Goal: Task Accomplishment & Management: Complete application form

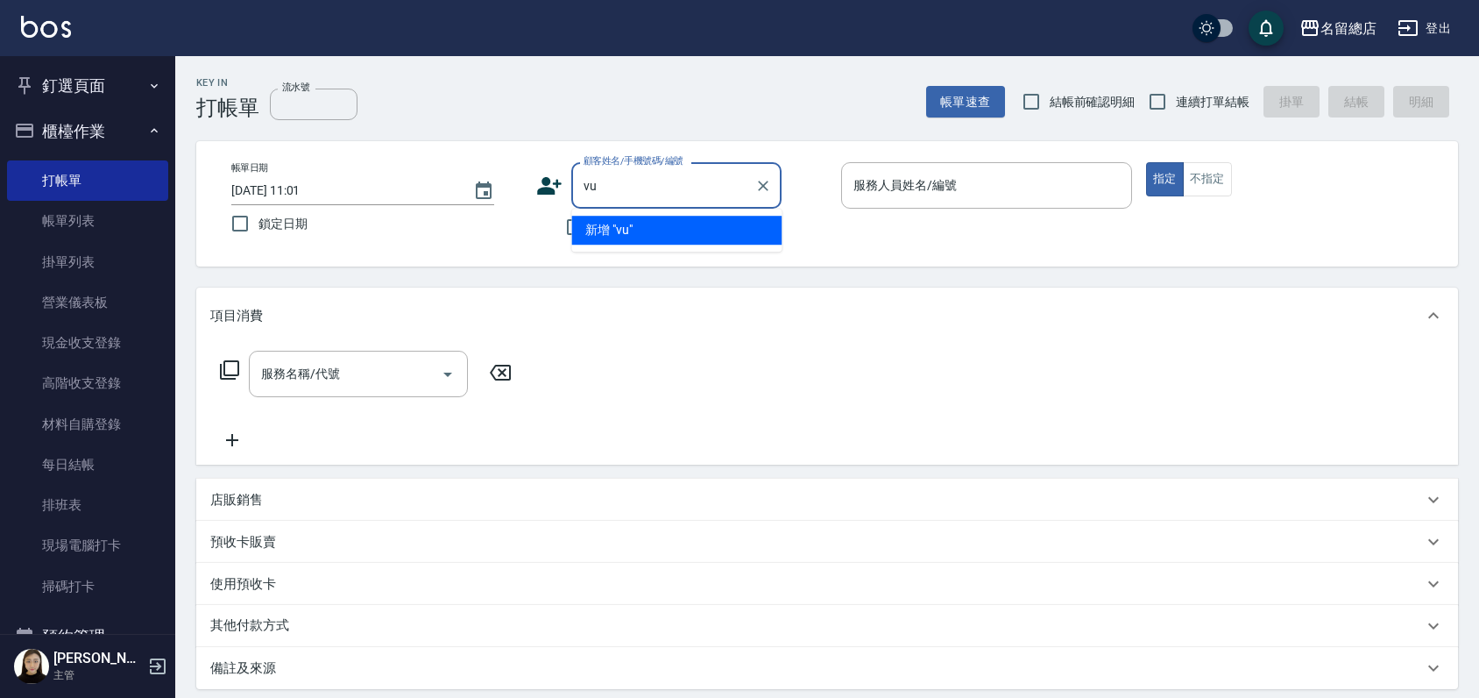
type input "v"
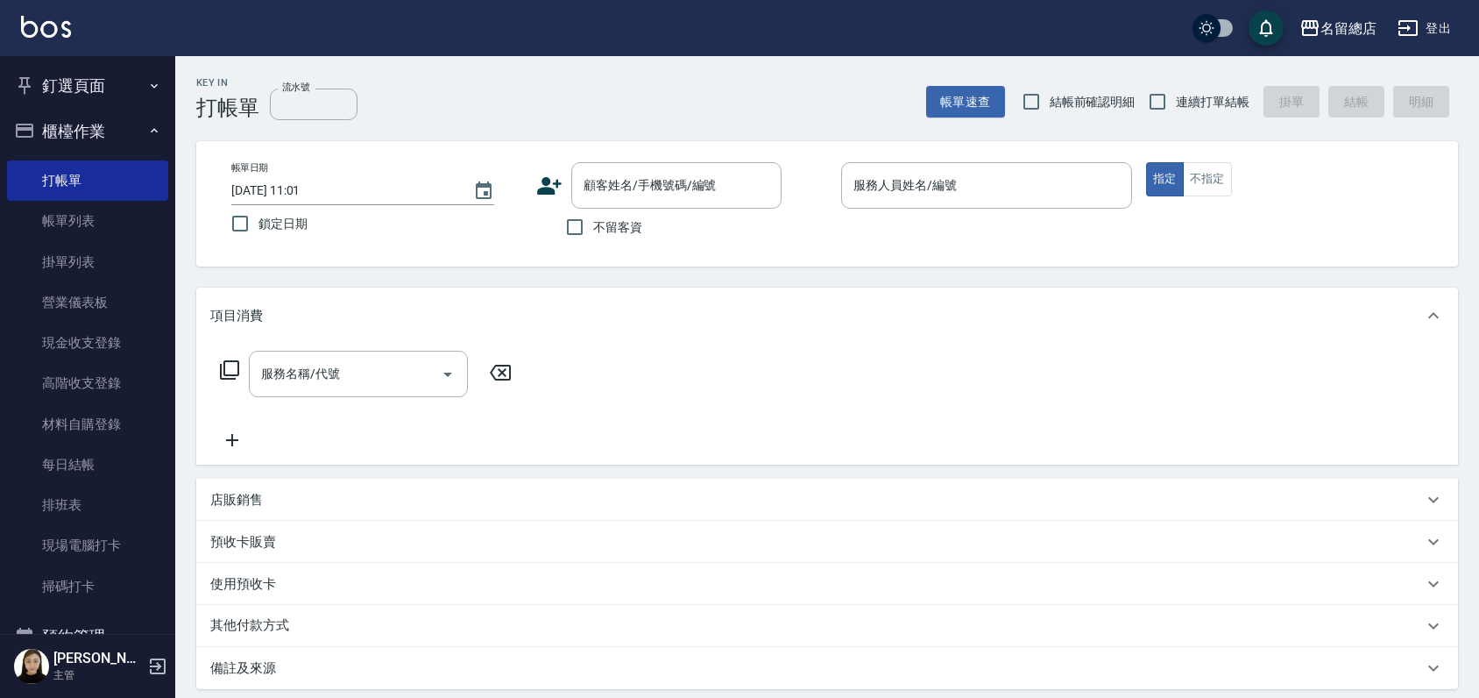
drag, startPoint x: 607, startPoint y: 86, endPoint x: 505, endPoint y: 98, distance: 103.3
click at [505, 98] on div "Key In 打帳單 流水號 流水號 帳單速查 結帳前確認明細 連續打單結帳 掛單 結帳 明細" at bounding box center [816, 88] width 1283 height 64
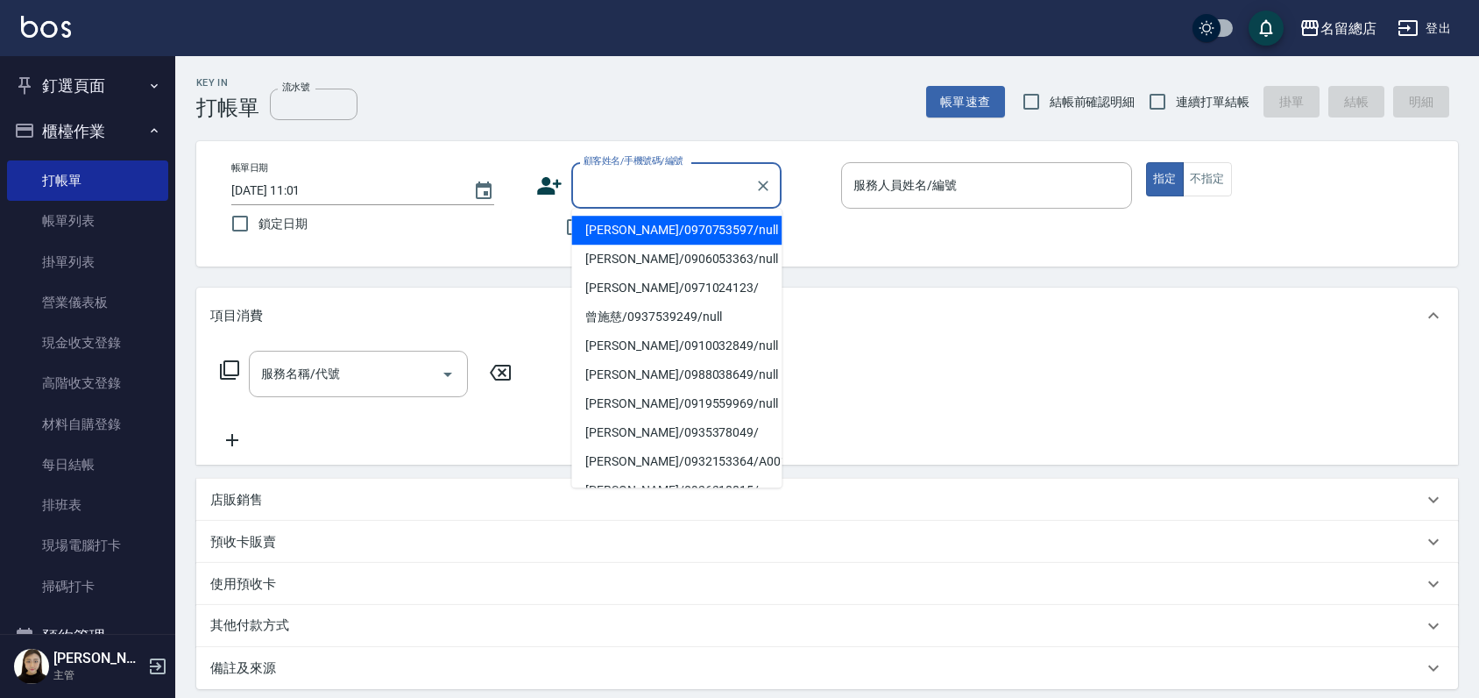
click at [624, 174] on input "顧客姓名/手機號碼/編號" at bounding box center [663, 185] width 168 height 31
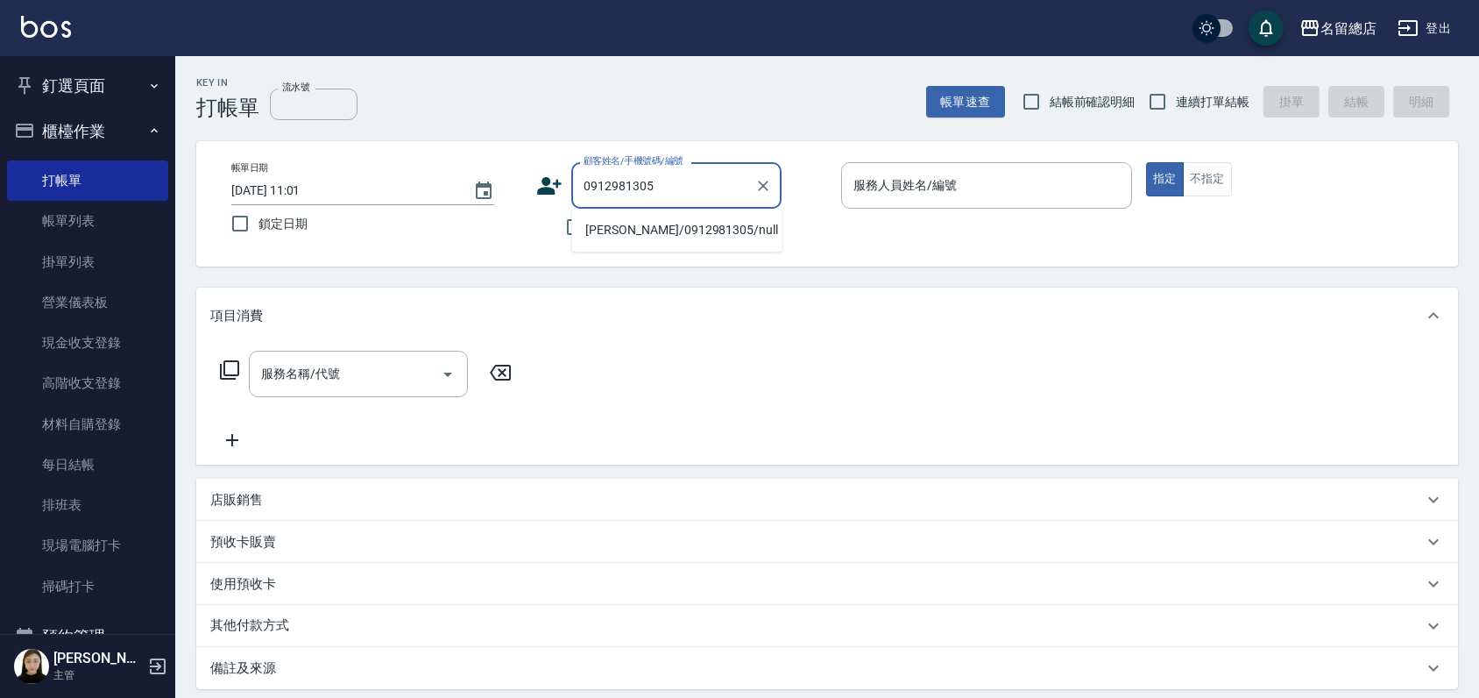
click at [620, 231] on li "[PERSON_NAME]/0912981305/null" at bounding box center [676, 230] width 210 height 29
type input "[PERSON_NAME]/0912981305/null"
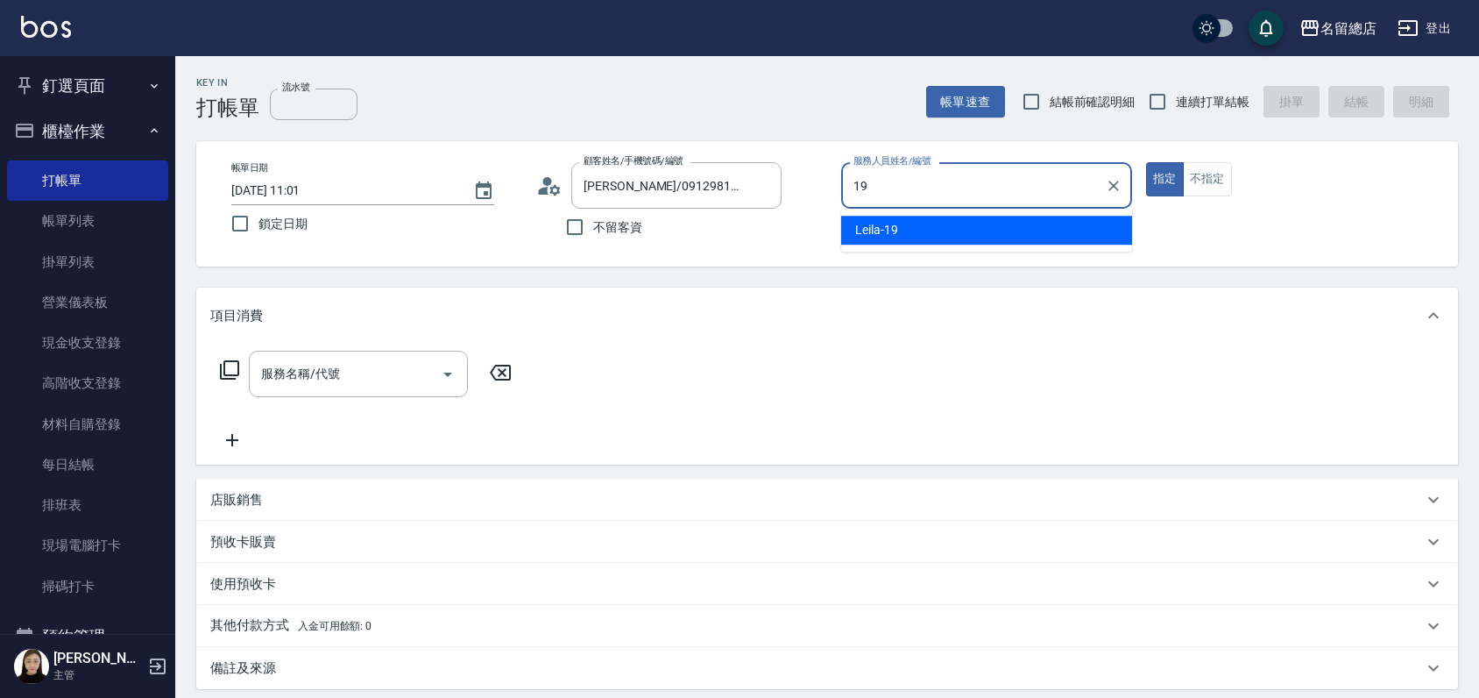
type input "Leila-19"
type button "true"
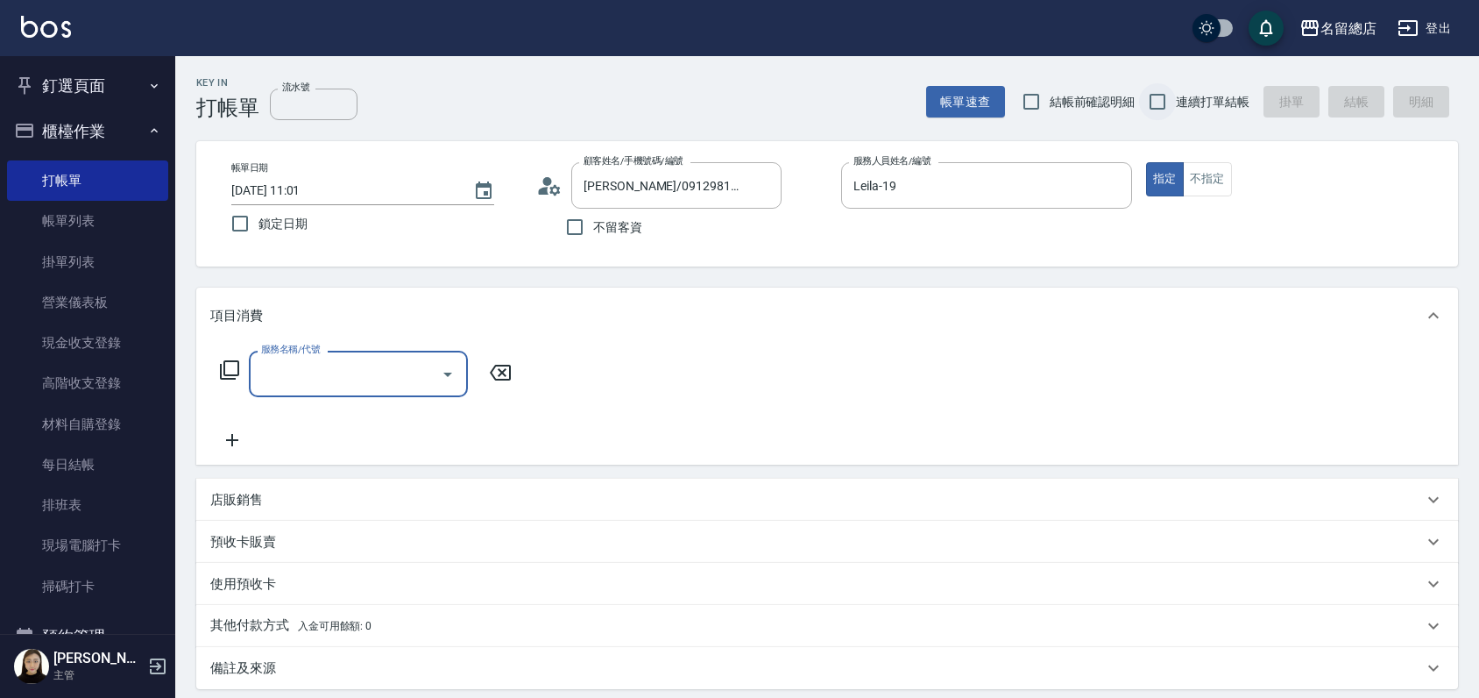
click at [1165, 96] on input "連續打單結帳" at bounding box center [1157, 101] width 37 height 37
checkbox input "true"
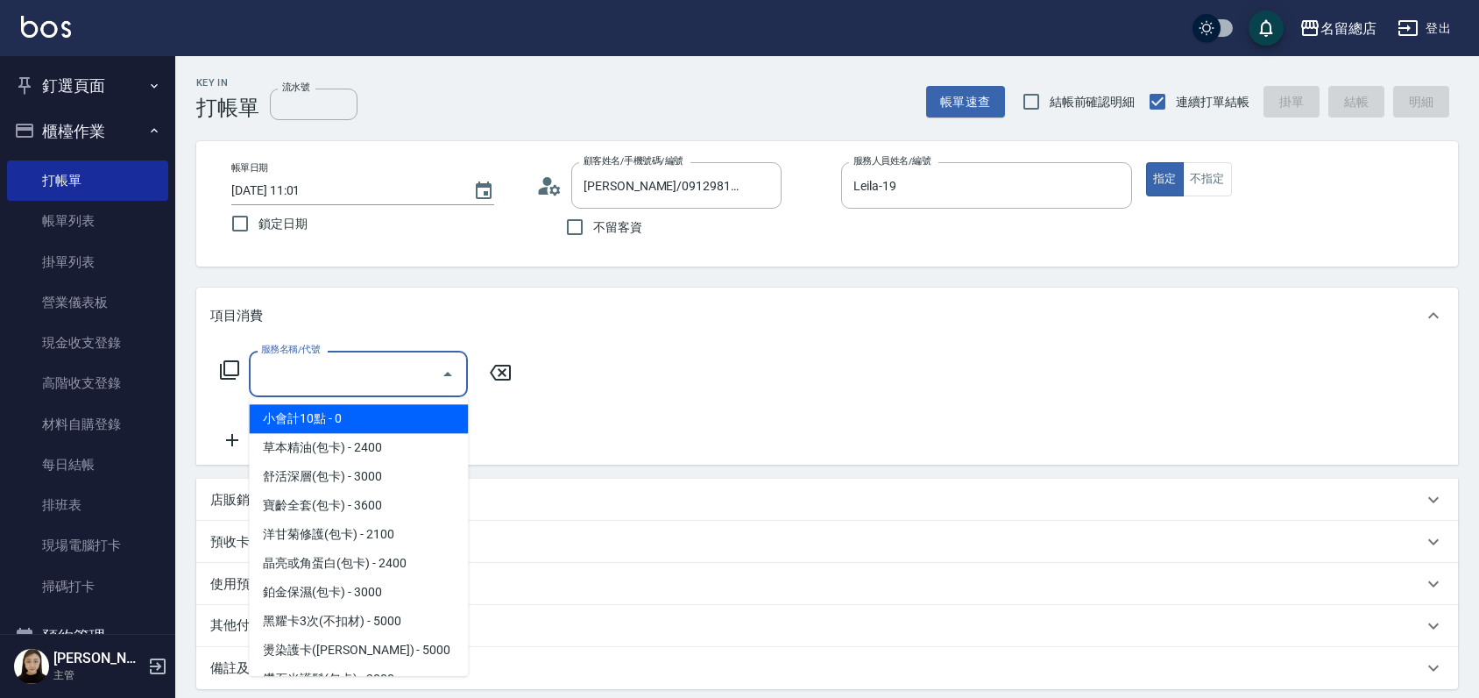
click at [339, 377] on input "服務名稱/代號" at bounding box center [345, 373] width 177 height 31
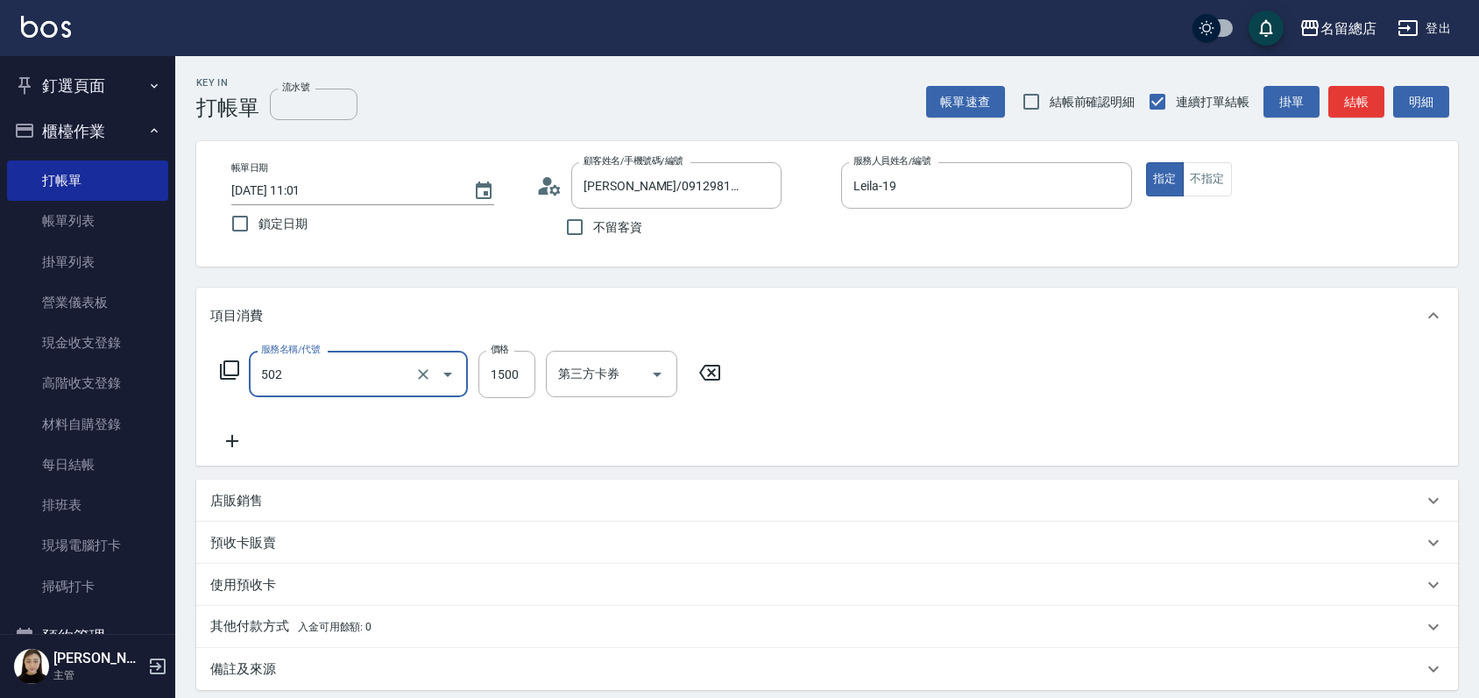
type input "染髮1500以上(502)"
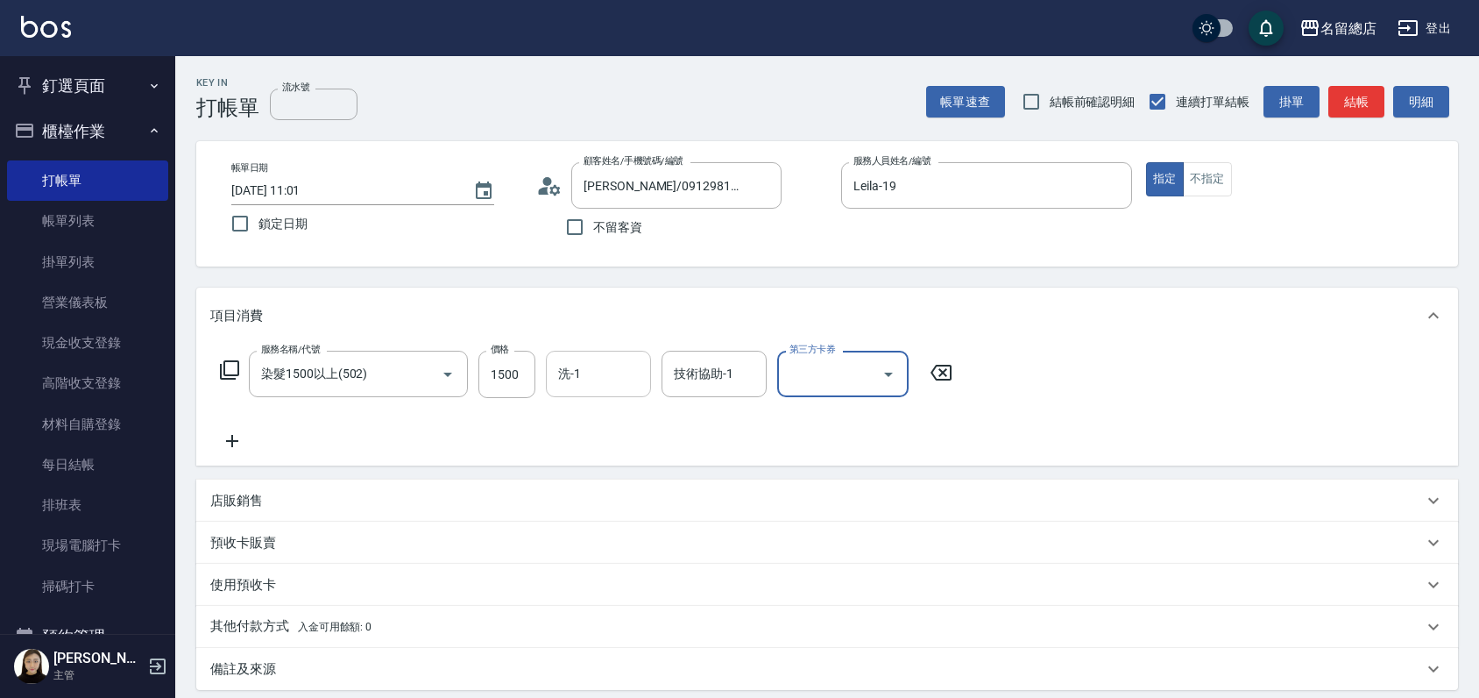
drag, startPoint x: 584, startPoint y: 386, endPoint x: 626, endPoint y: 378, distance: 43.0
click at [584, 382] on input "洗-1" at bounding box center [598, 373] width 89 height 31
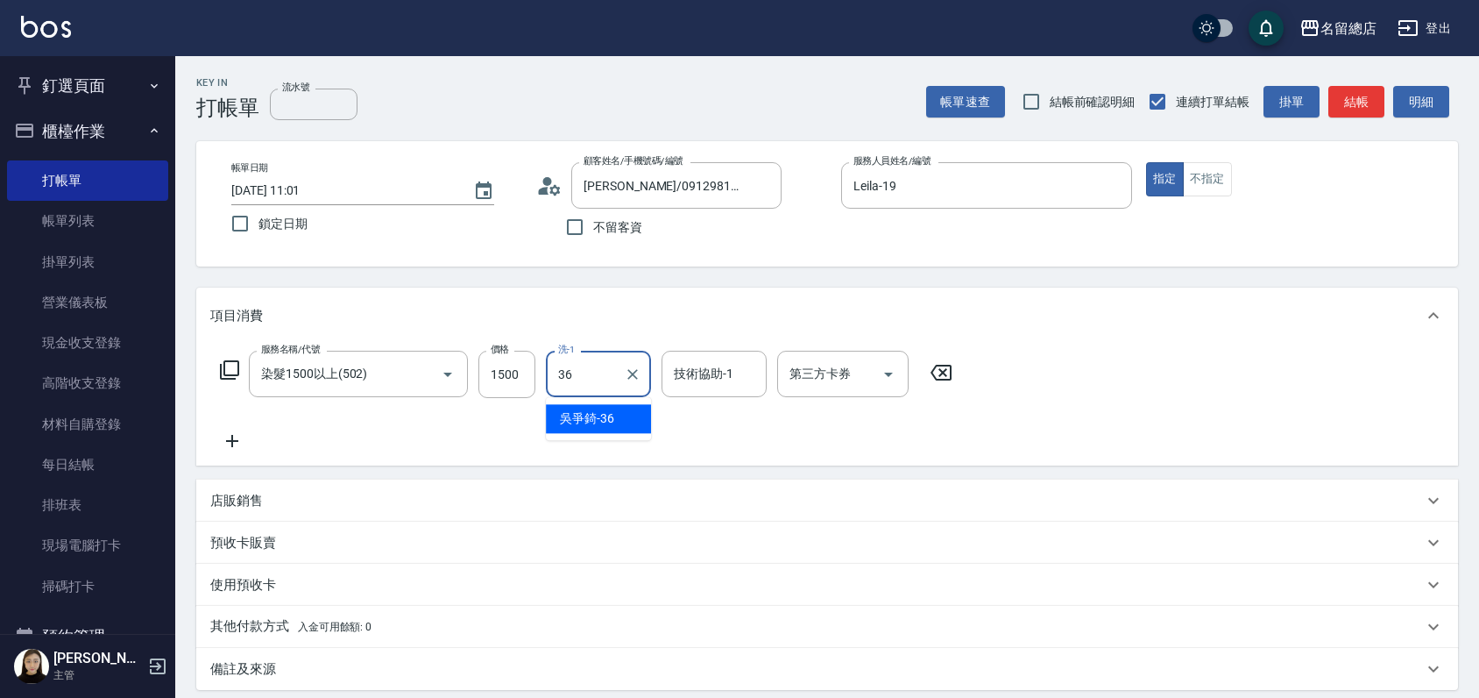
type input "[PERSON_NAME]-36"
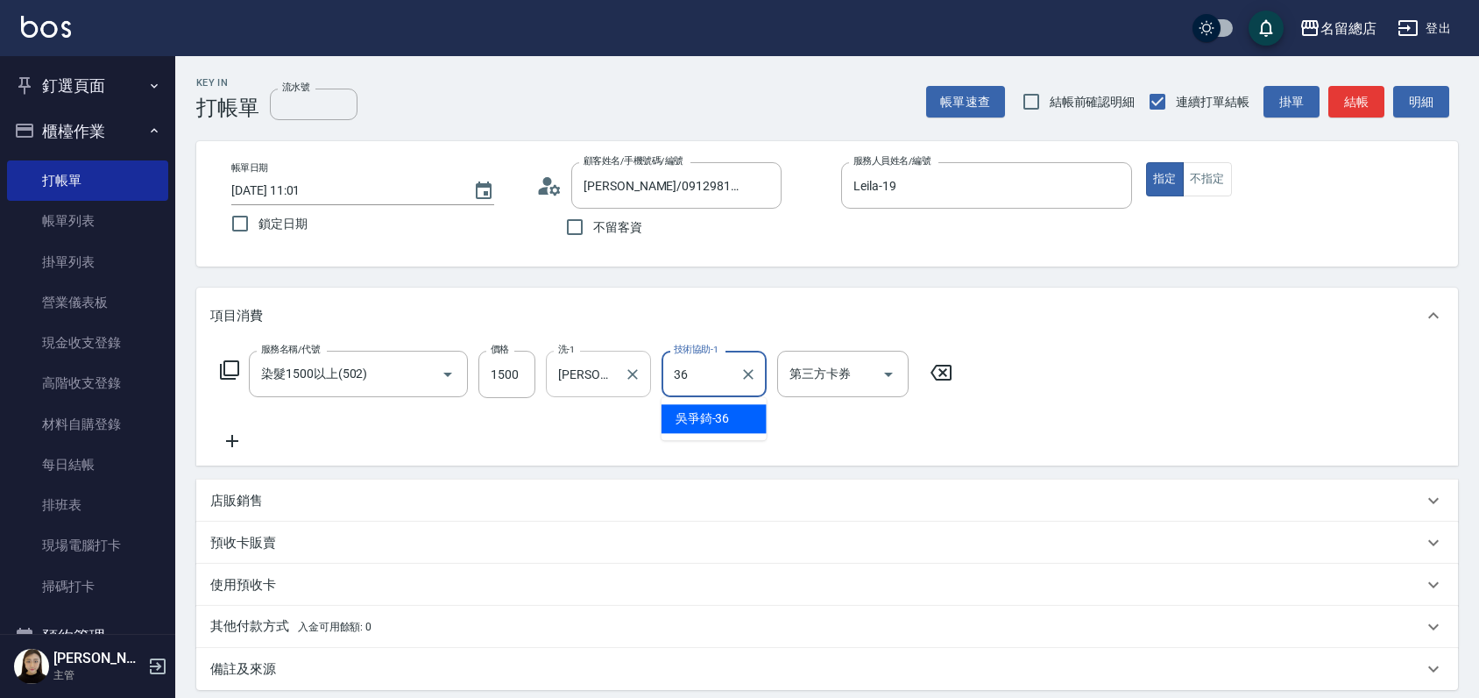
type input "[PERSON_NAME]-36"
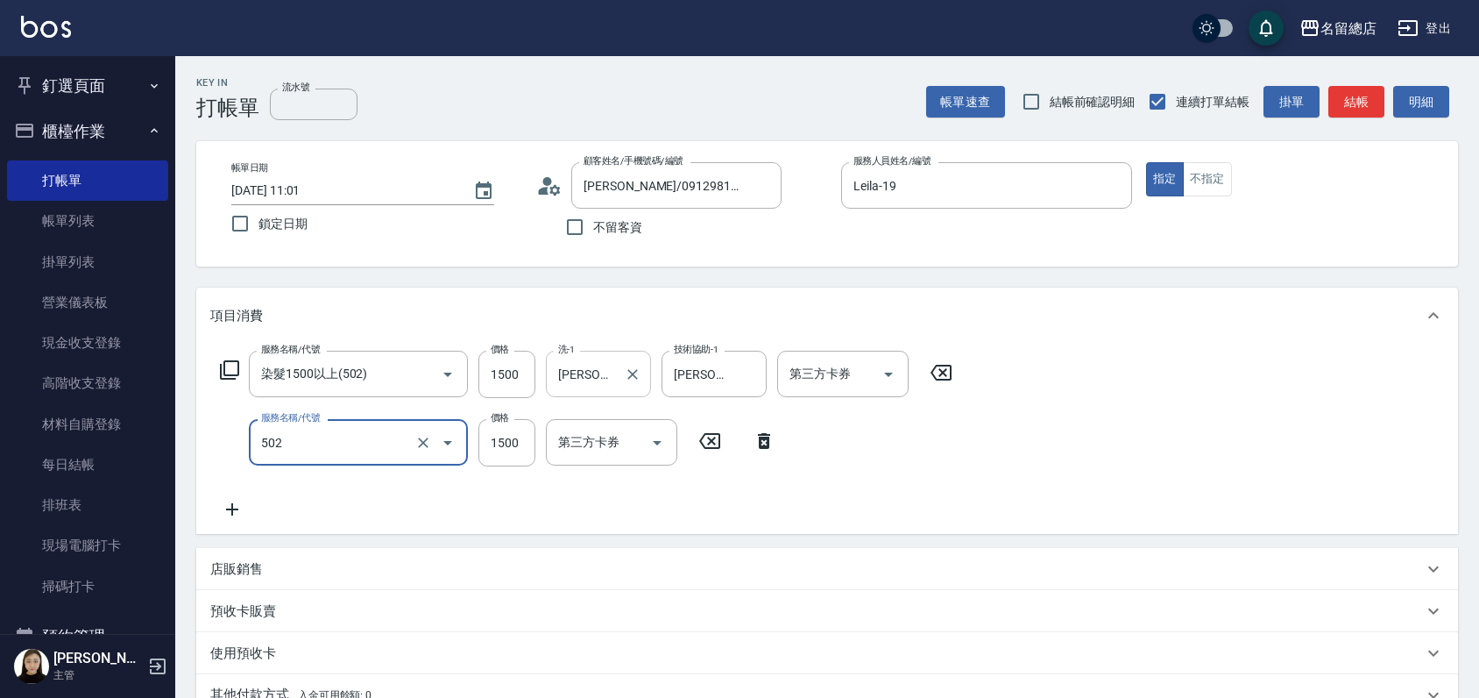
type input "染髮1500以上(502)"
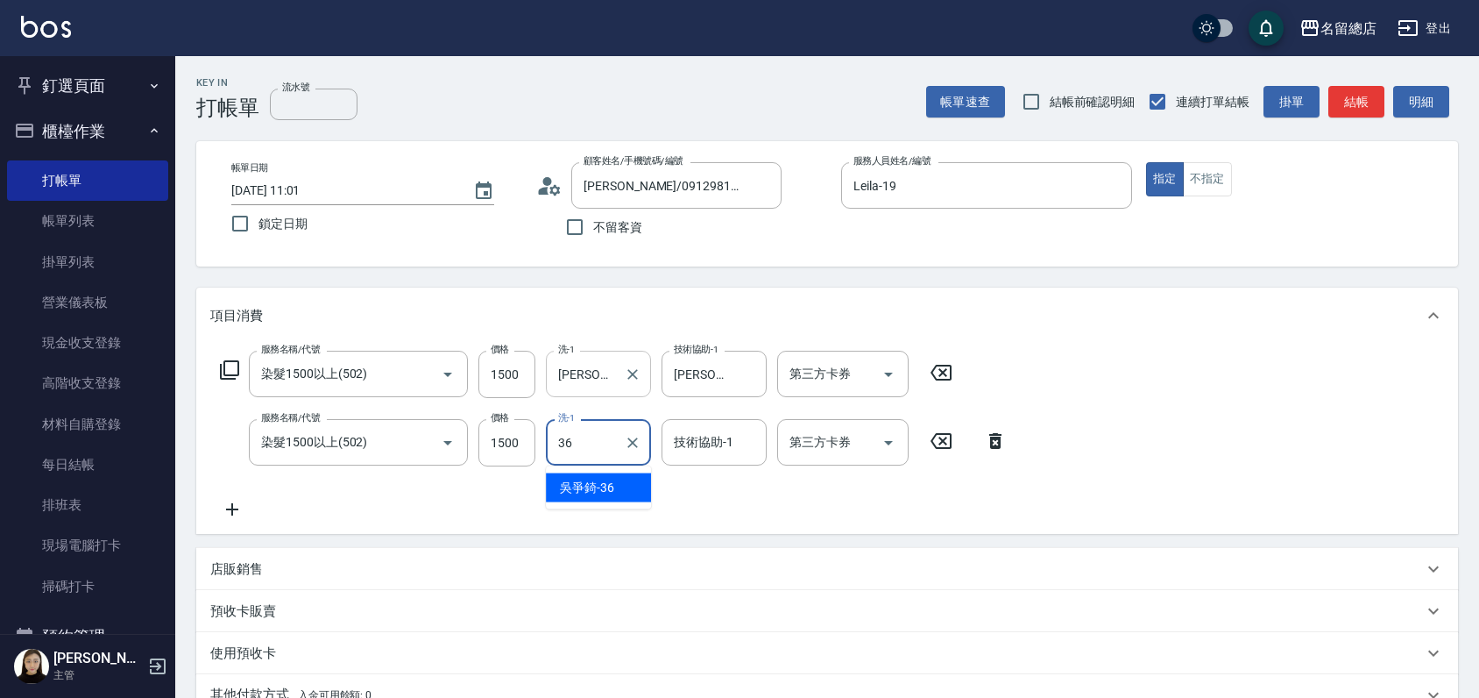
type input "[PERSON_NAME]-36"
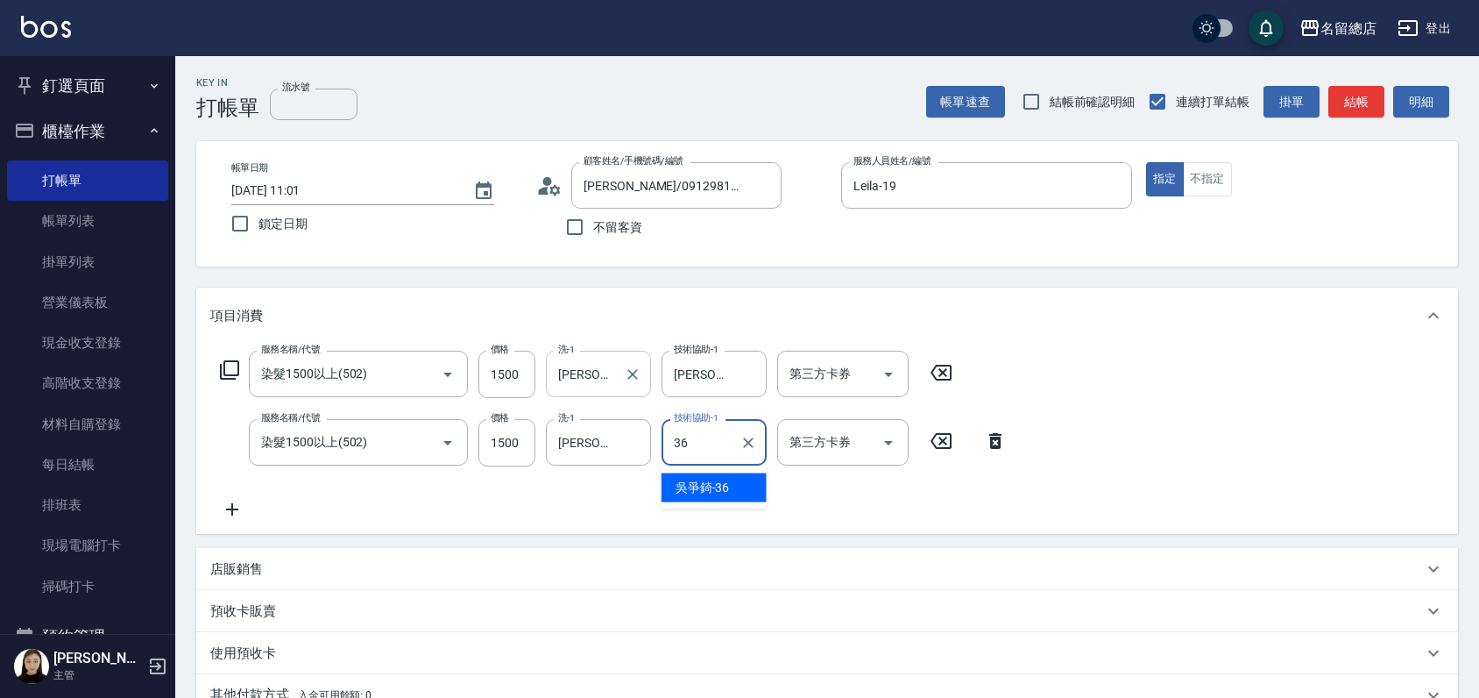
type input "[PERSON_NAME]-36"
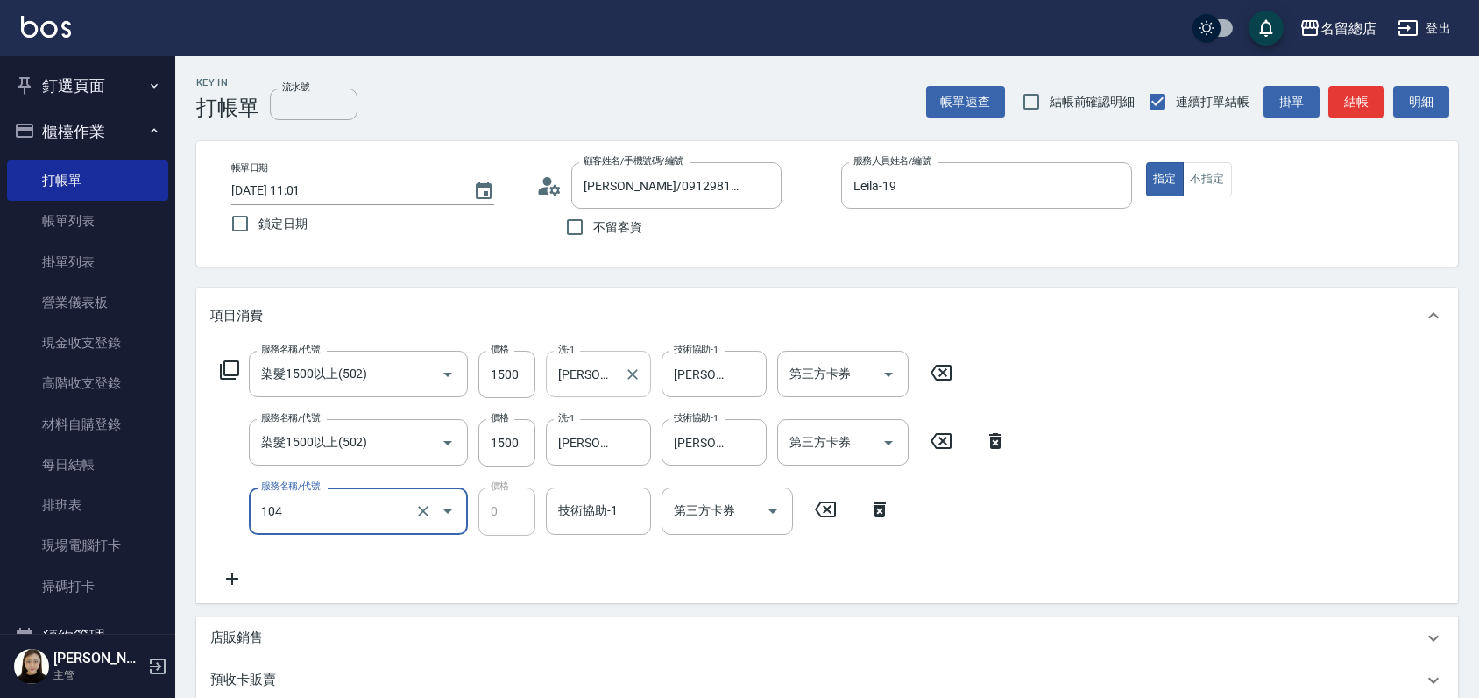
type input "頭皮蓋卡2點(104)"
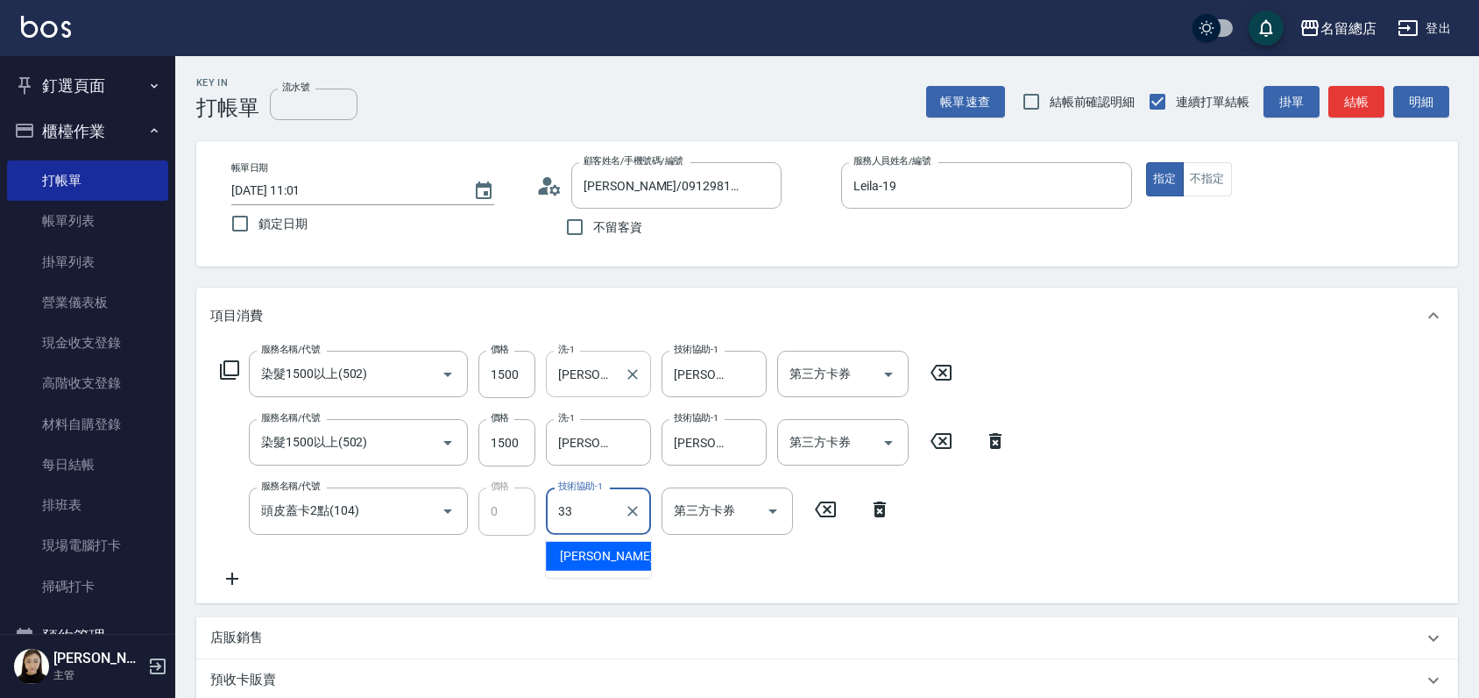
type input "[PERSON_NAME]-33"
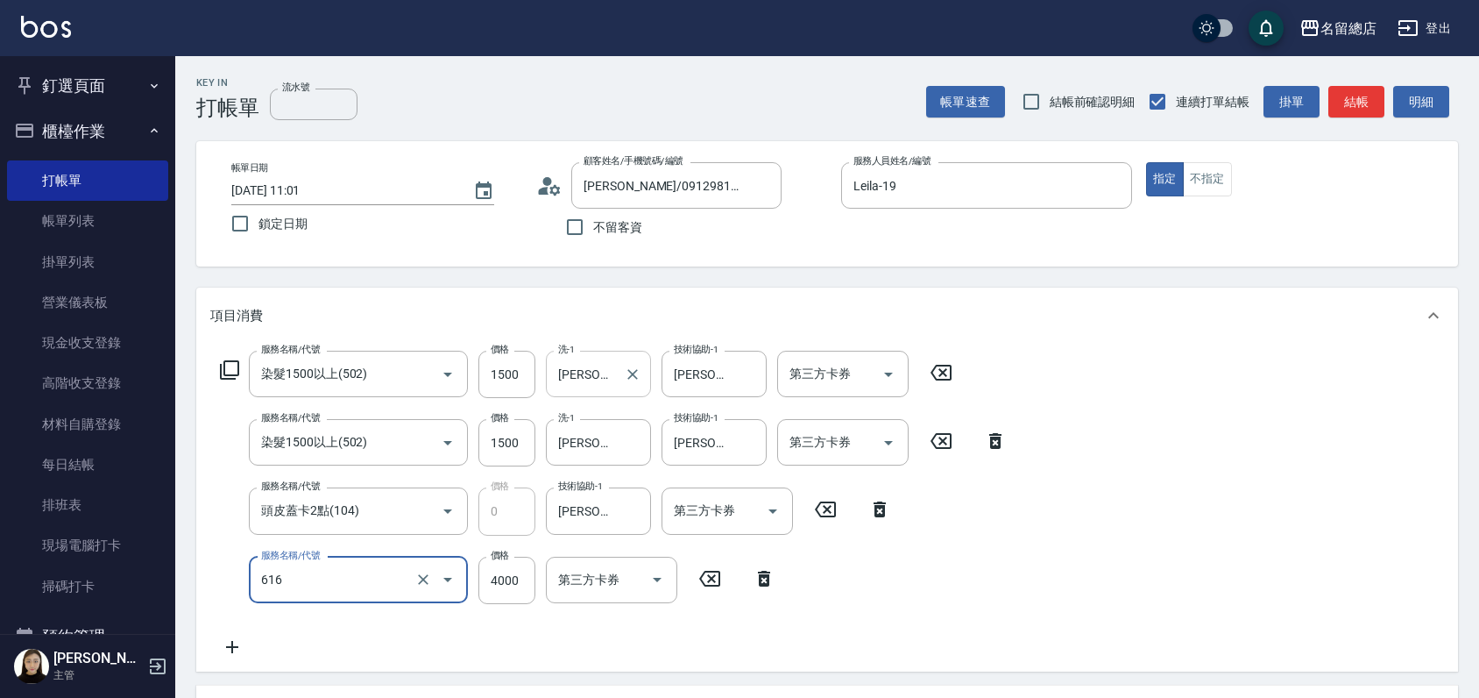
type input "自備接髮(616)"
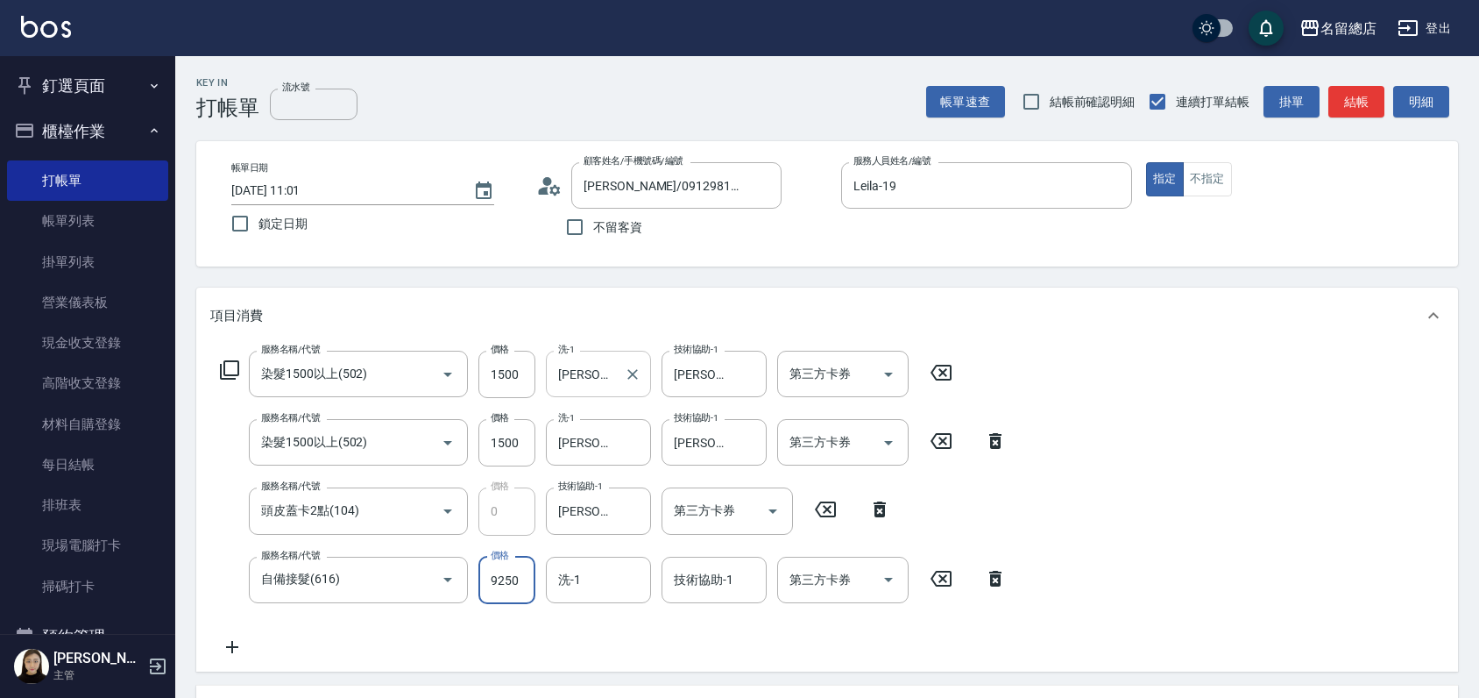
type input "9250"
type input "[PERSON_NAME]-36"
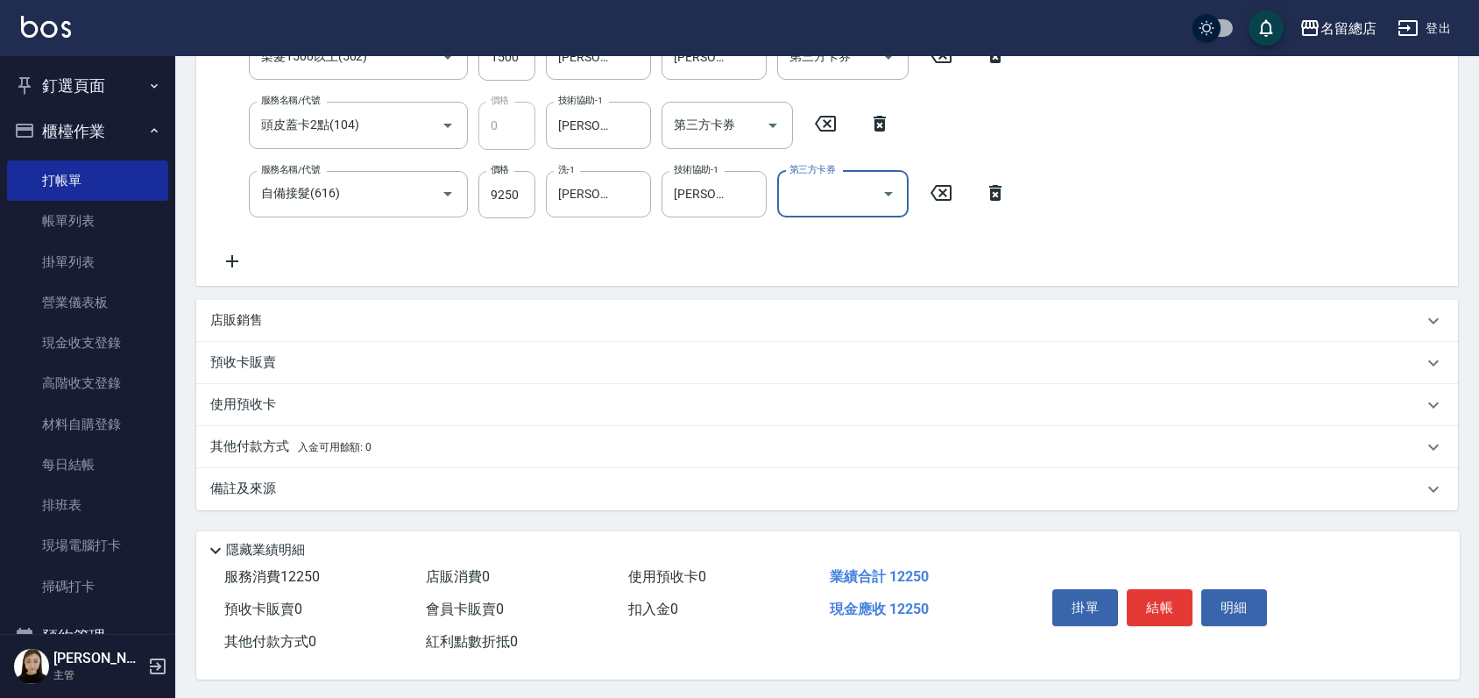
scroll to position [393, 0]
click at [244, 439] on p "其他付款方式 入金可用餘額: 0" at bounding box center [290, 444] width 161 height 19
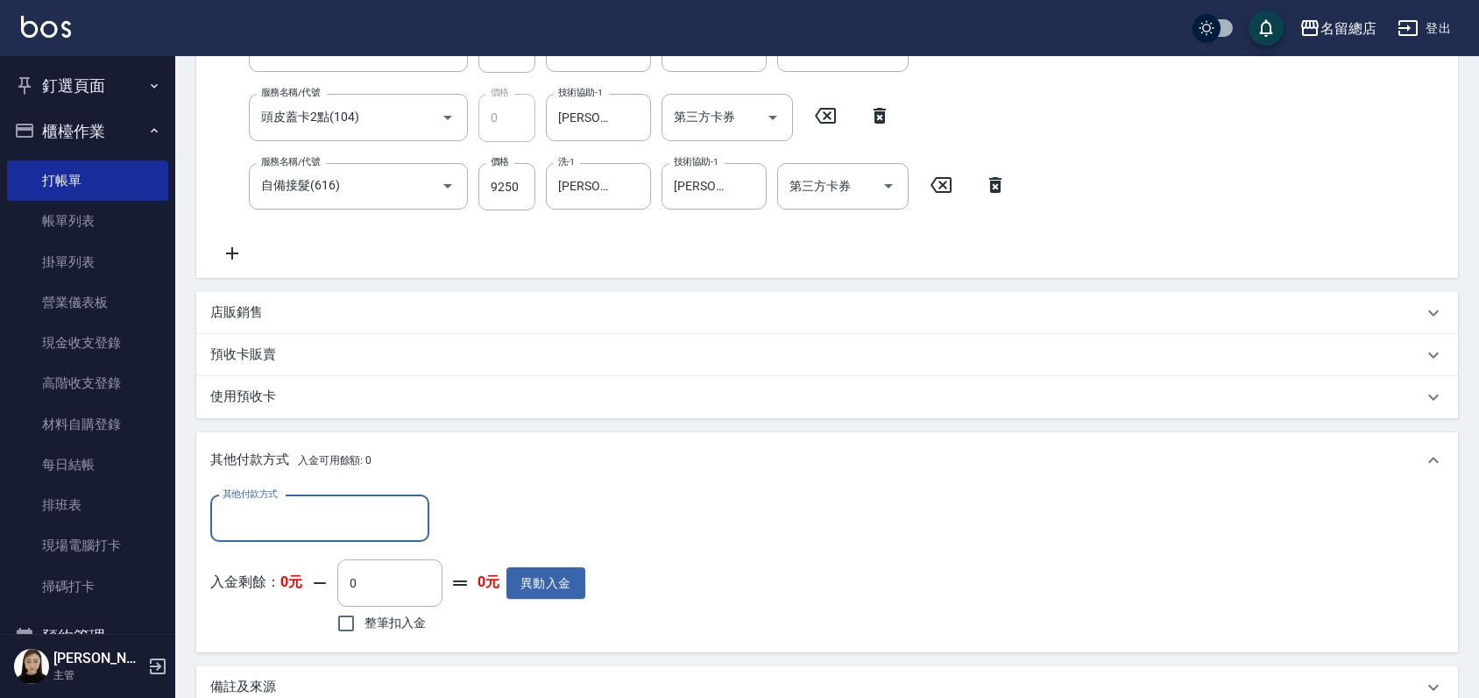
scroll to position [0, 0]
click at [244, 516] on input "其他付款方式" at bounding box center [319, 518] width 203 height 31
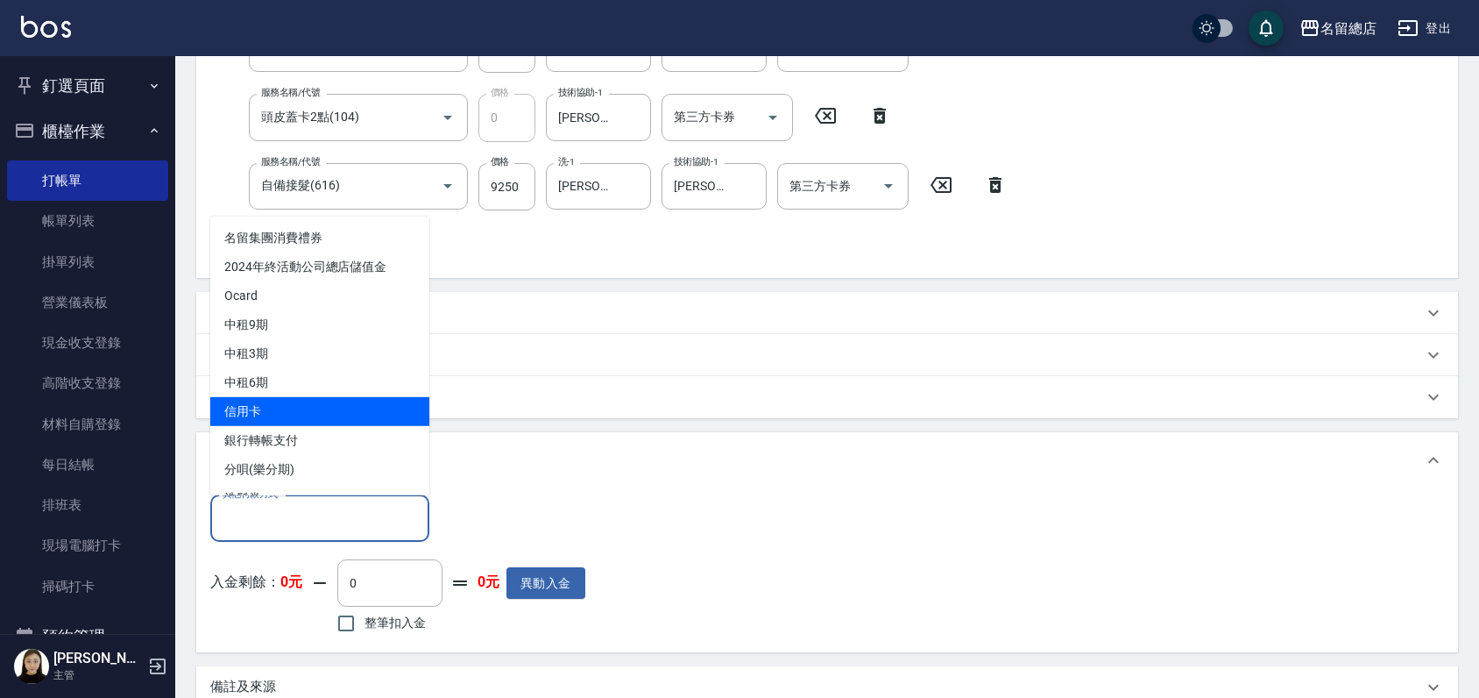
click at [265, 405] on span "信用卡" at bounding box center [319, 410] width 219 height 29
type input "信用卡"
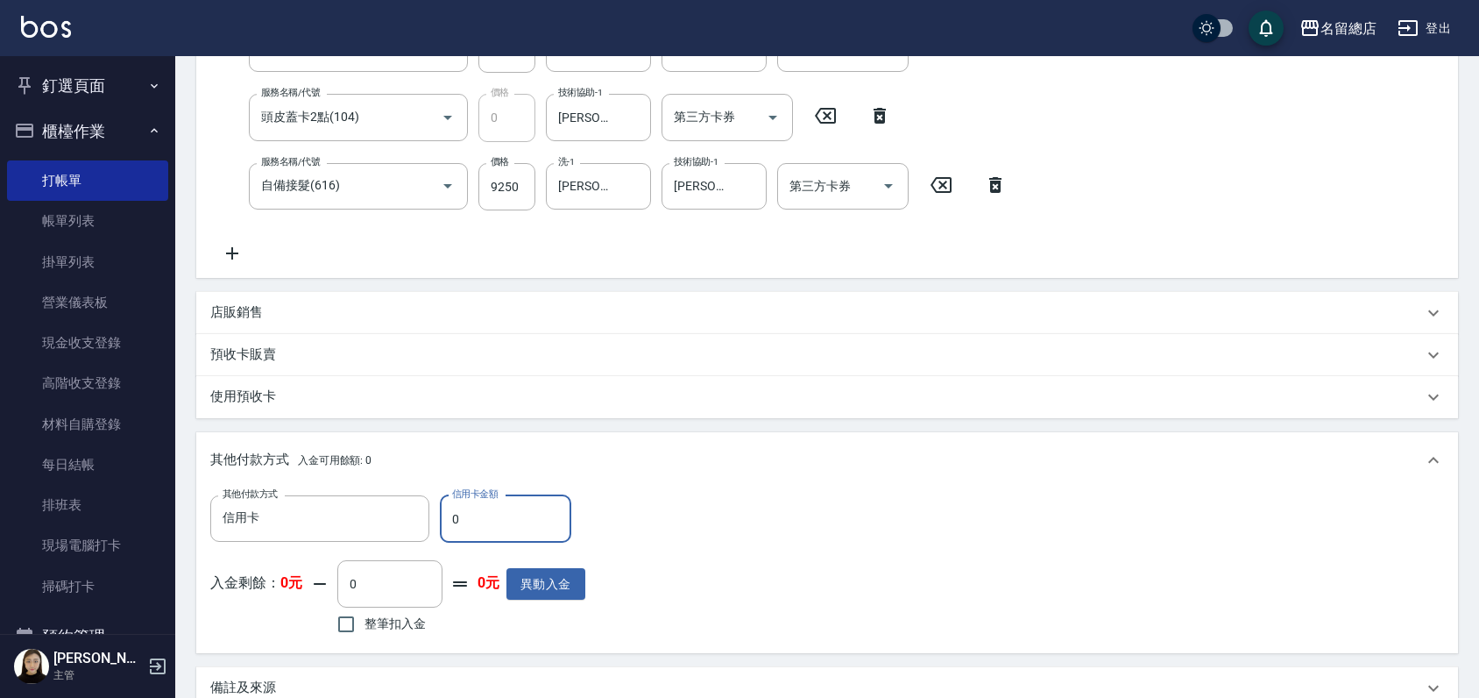
click at [464, 519] on input "0" at bounding box center [505, 518] width 131 height 47
type input "12250"
type input "[DATE] 13:38"
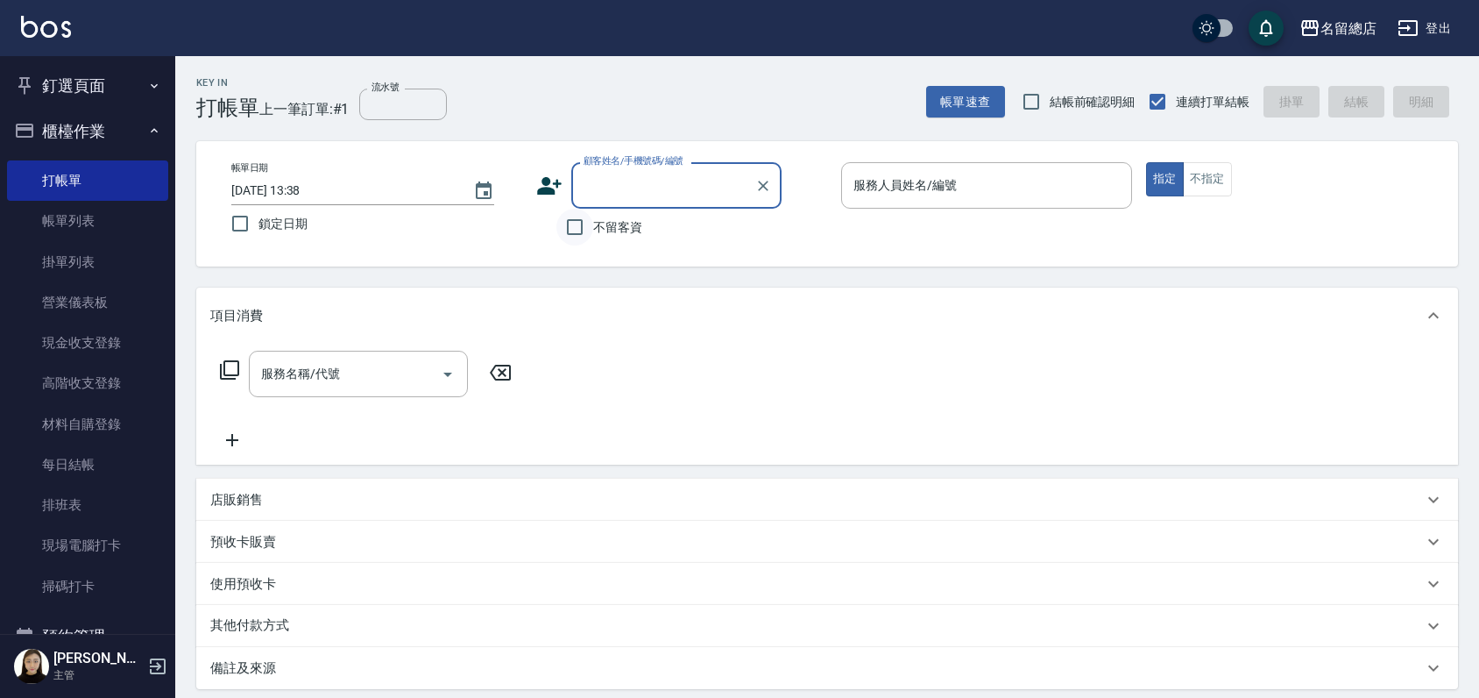
drag, startPoint x: 580, startPoint y: 230, endPoint x: 559, endPoint y: 230, distance: 21.0
click at [579, 230] on input "不留客資" at bounding box center [574, 227] width 37 height 37
checkbox input "true"
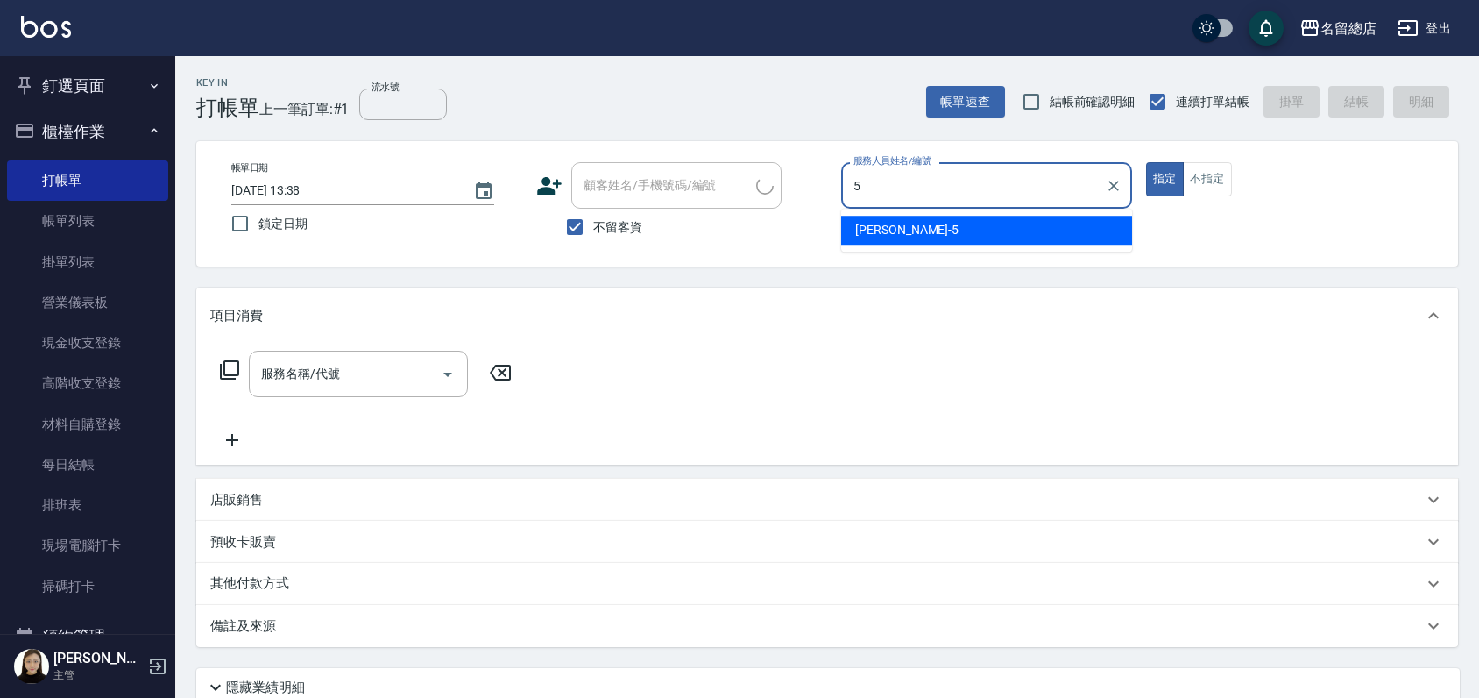
type input "[PERSON_NAME]-5"
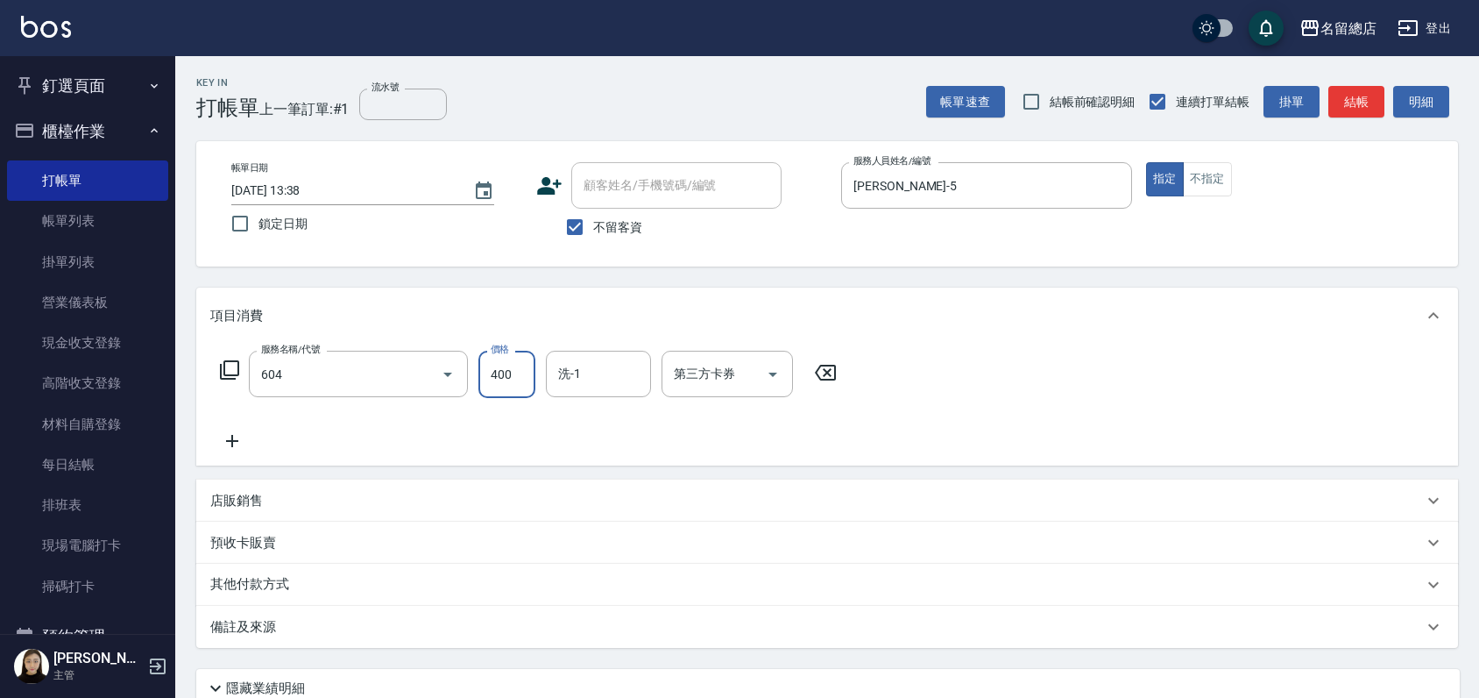
type input "健康洗髮(604)"
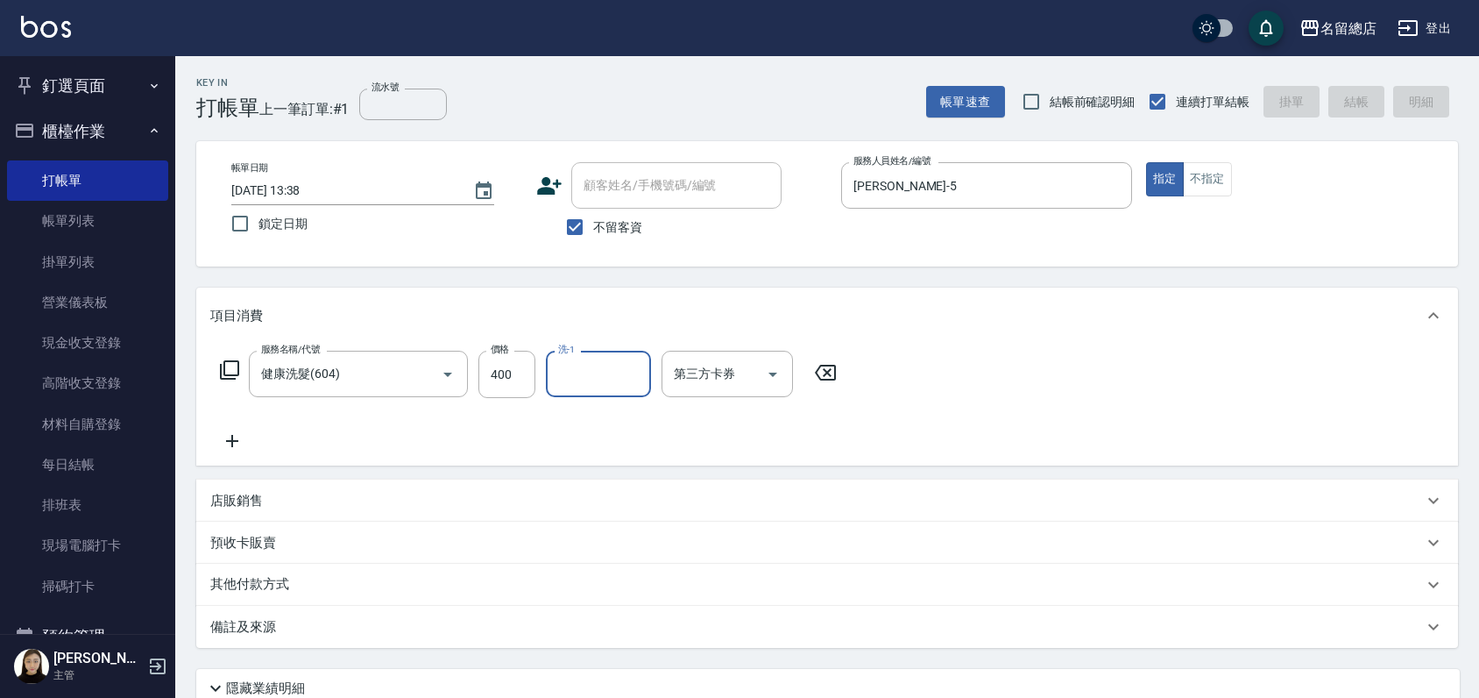
type input "[DATE] 13:39"
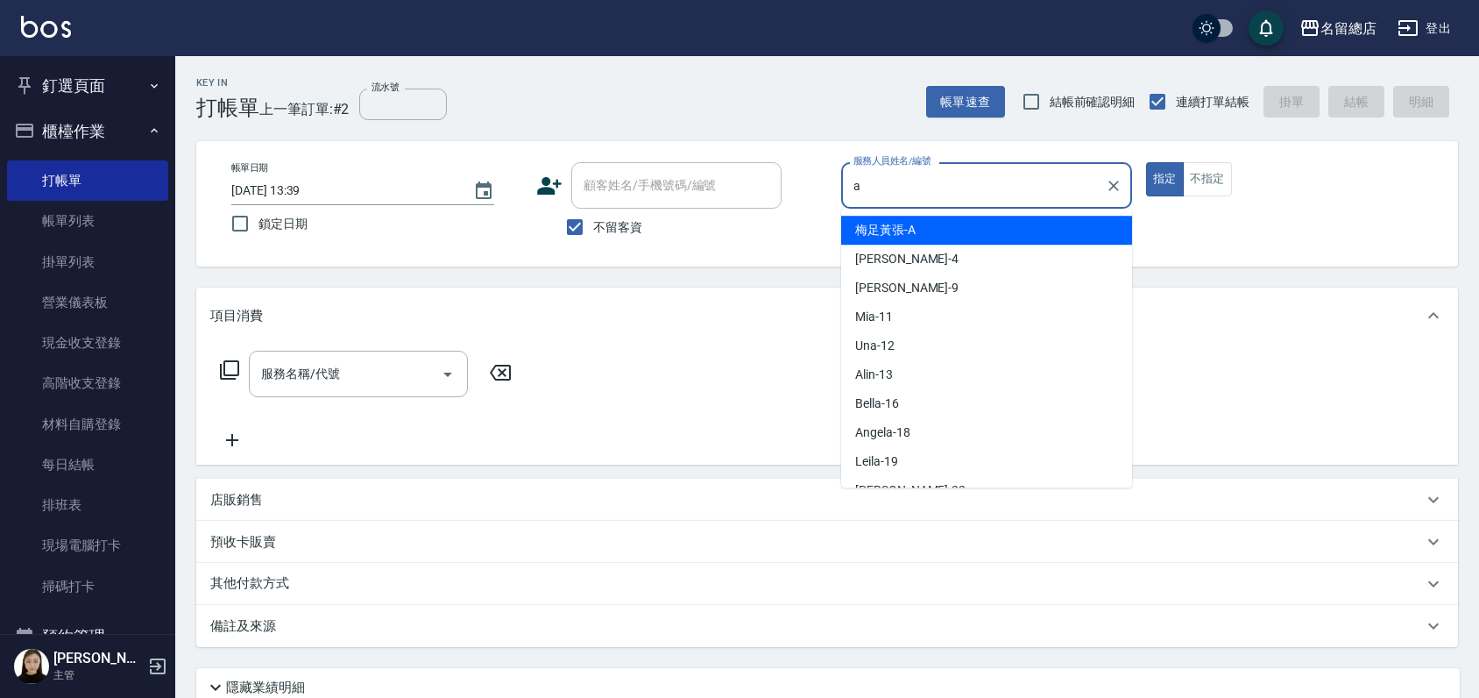
type input "梅足[PERSON_NAME]"
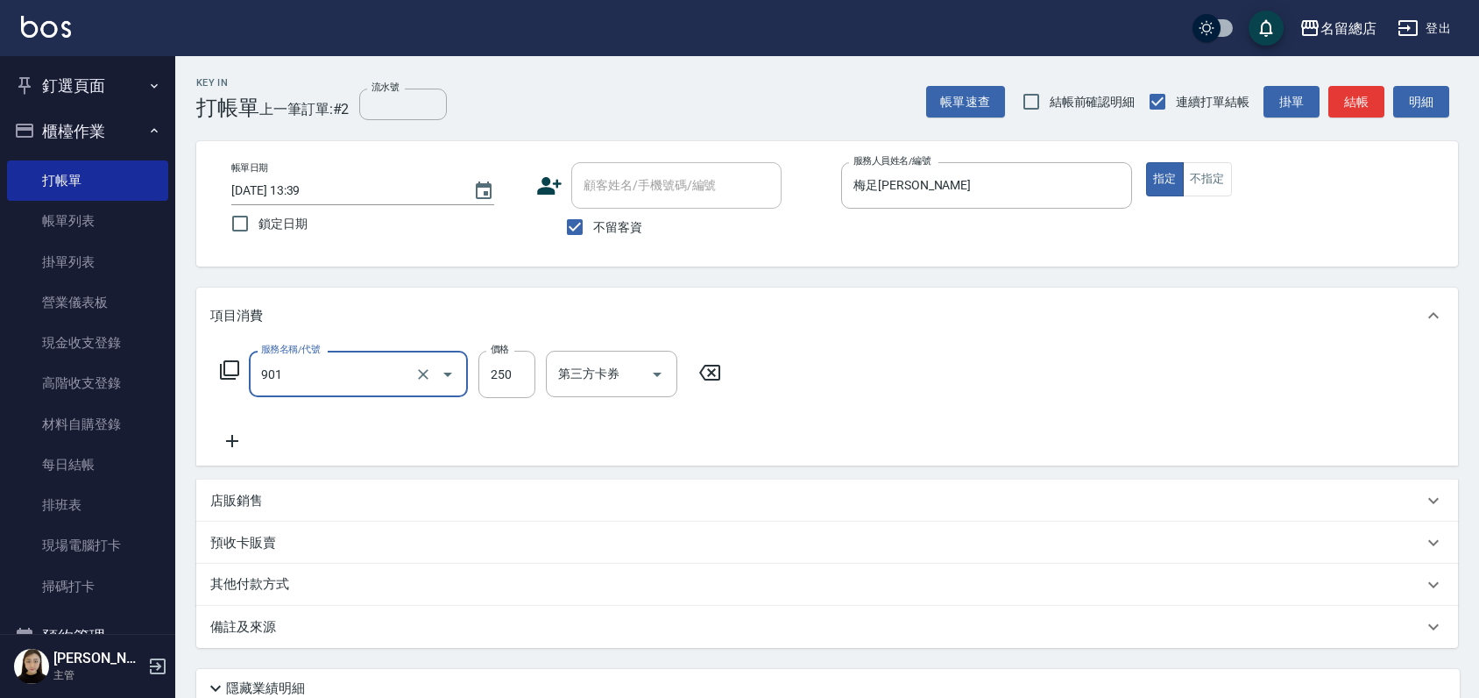
type input "手指甲女(901)"
type input "500"
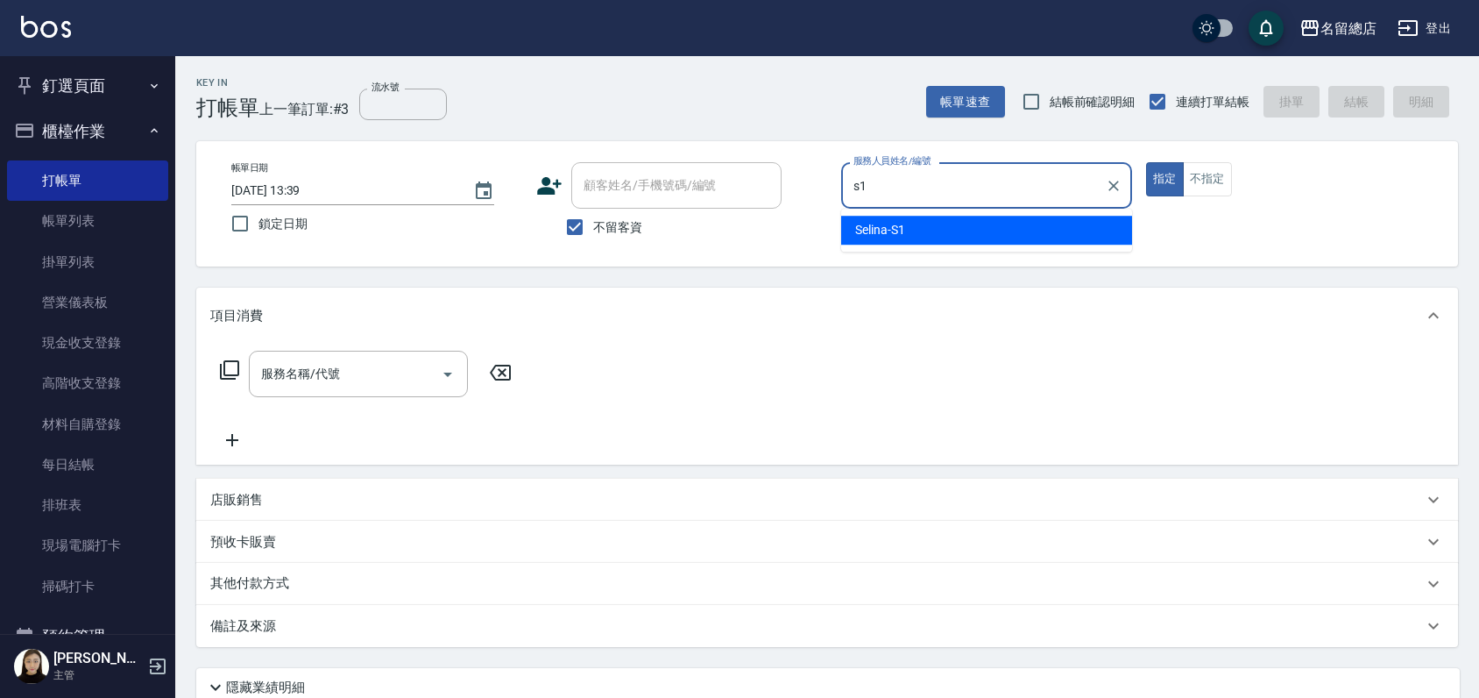
type input "Selina-S1"
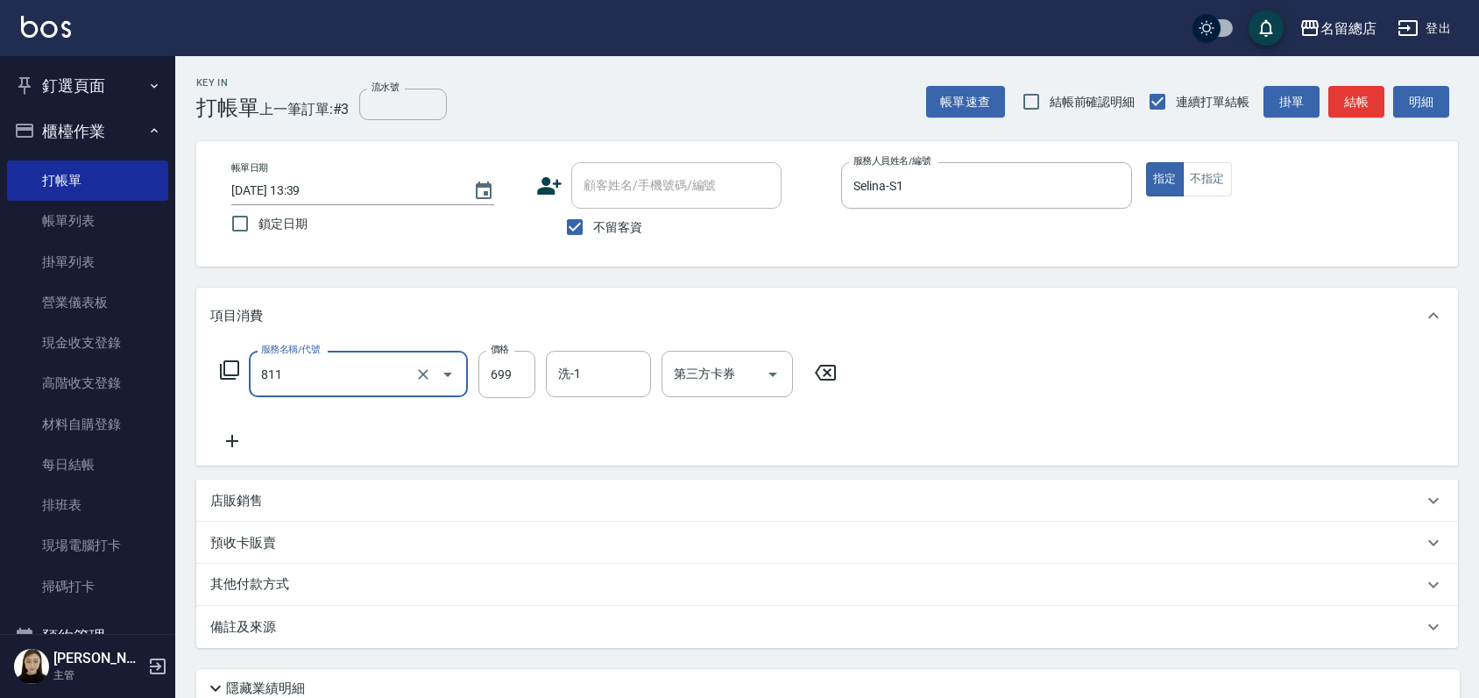
type input "洗+剪(811)"
type input "700"
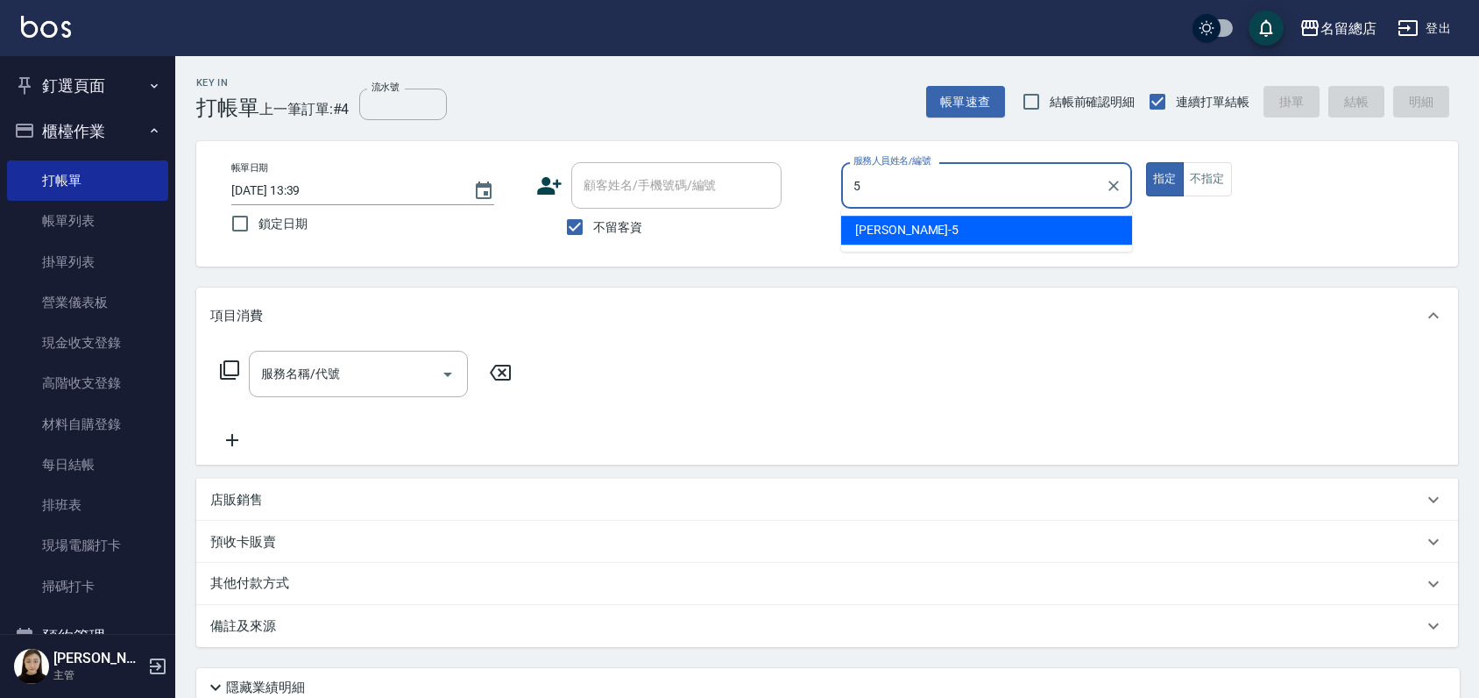
type input "[PERSON_NAME]-5"
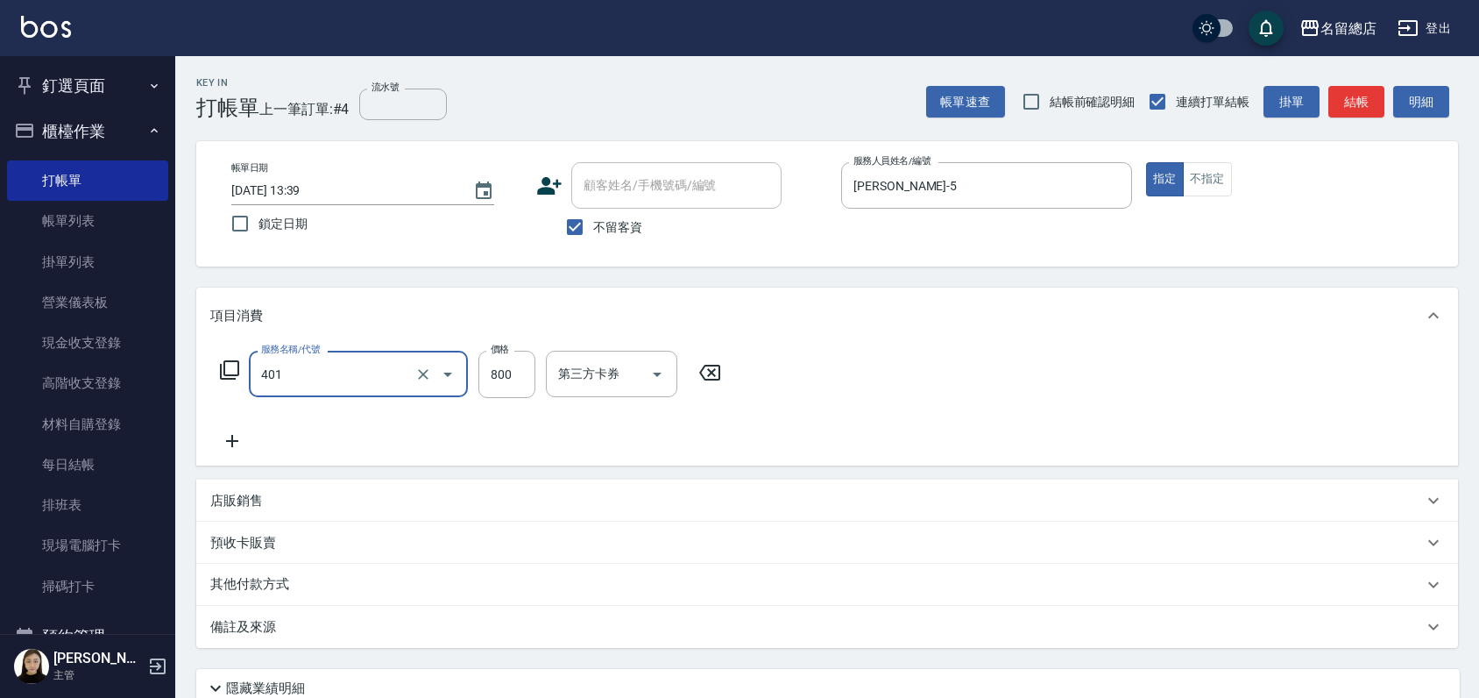
type input "自備護髮(401)"
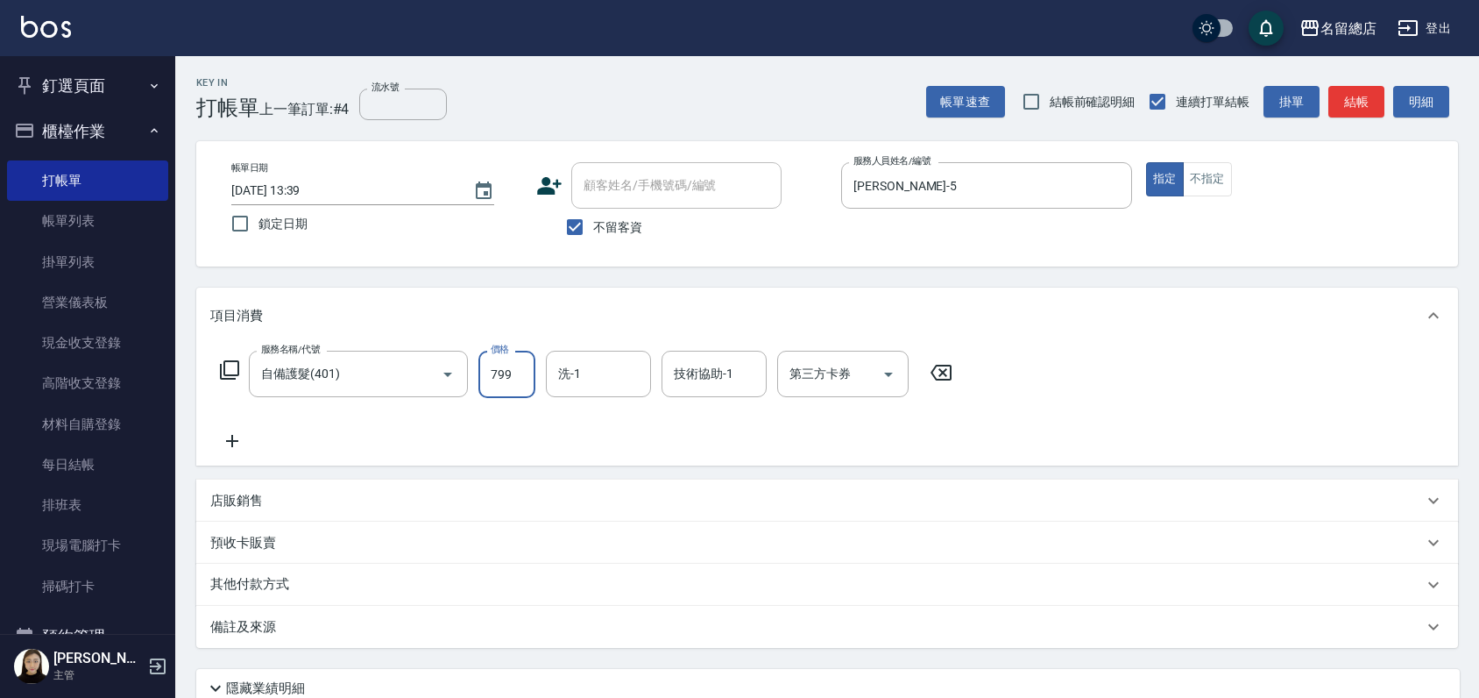
type input "799"
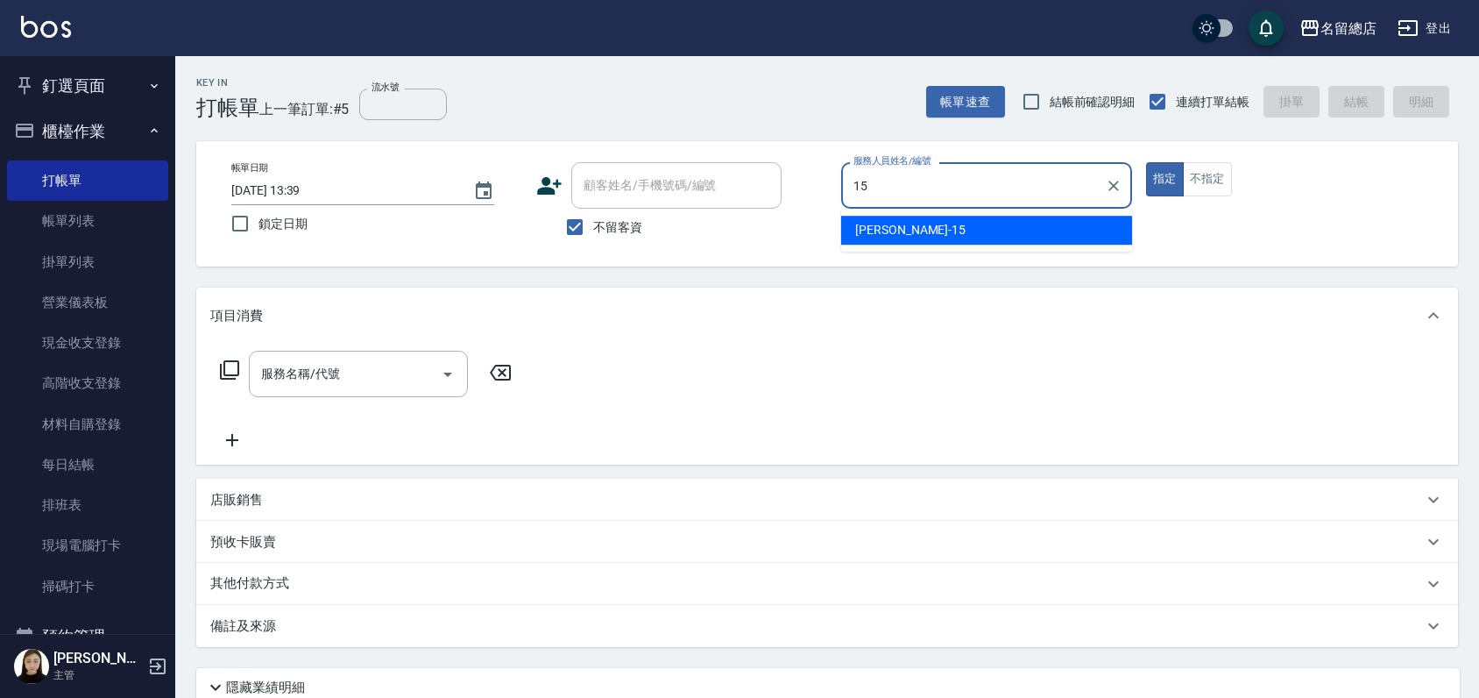
type input "[PERSON_NAME]-15"
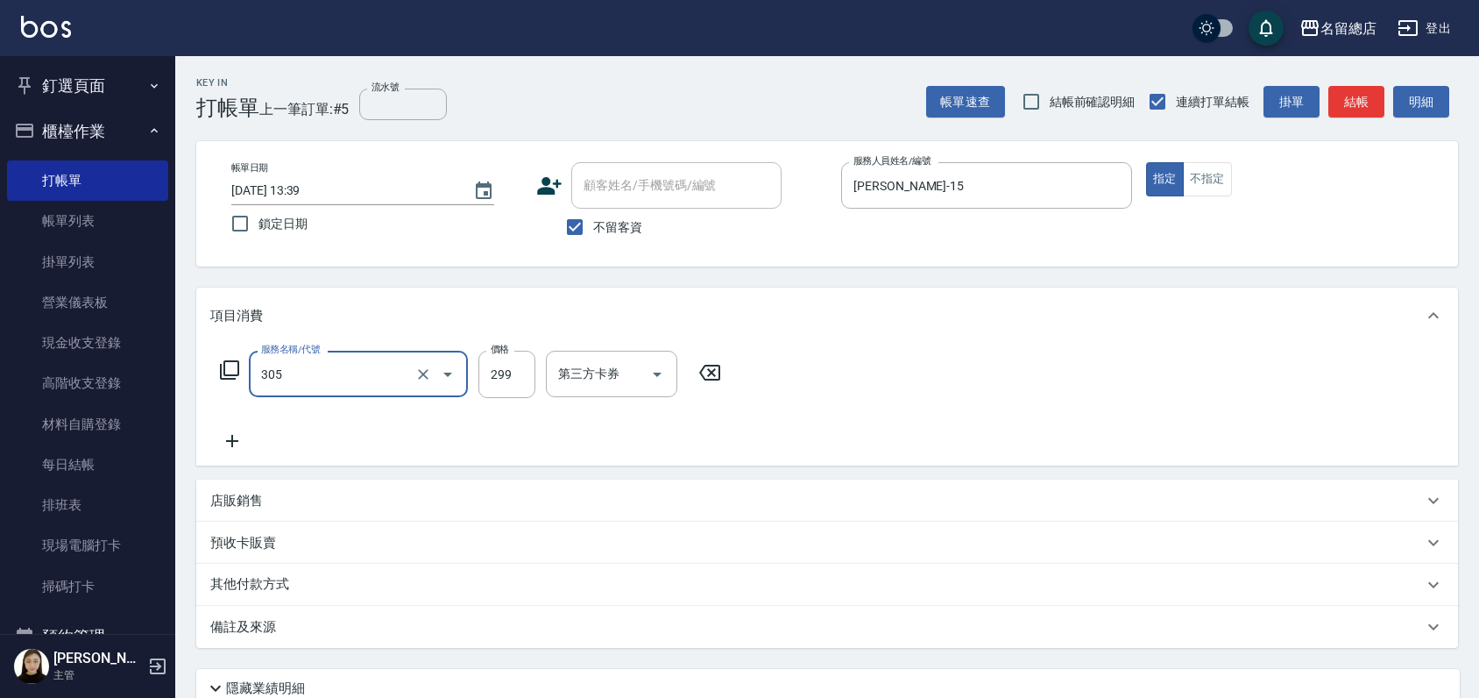
type input "剪髮(305)"
type input "600"
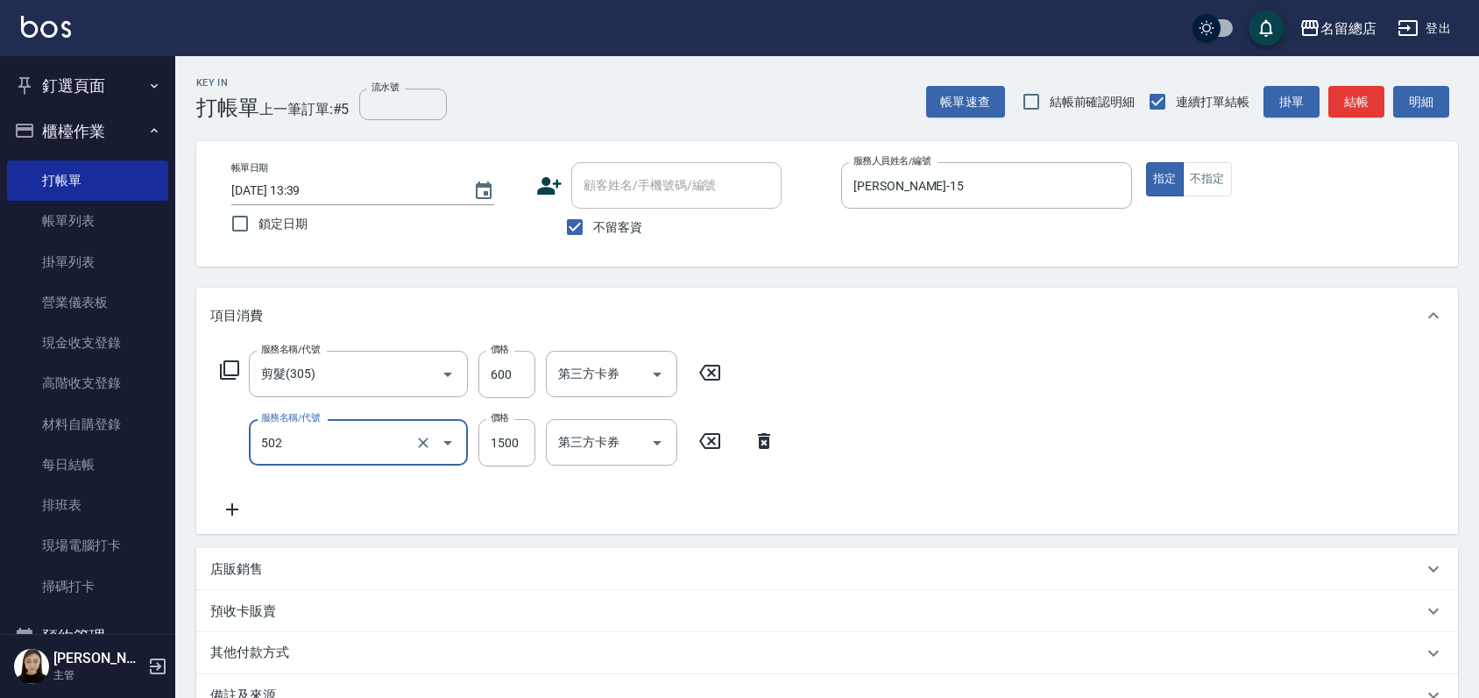
type input "染髮1500以上(502)"
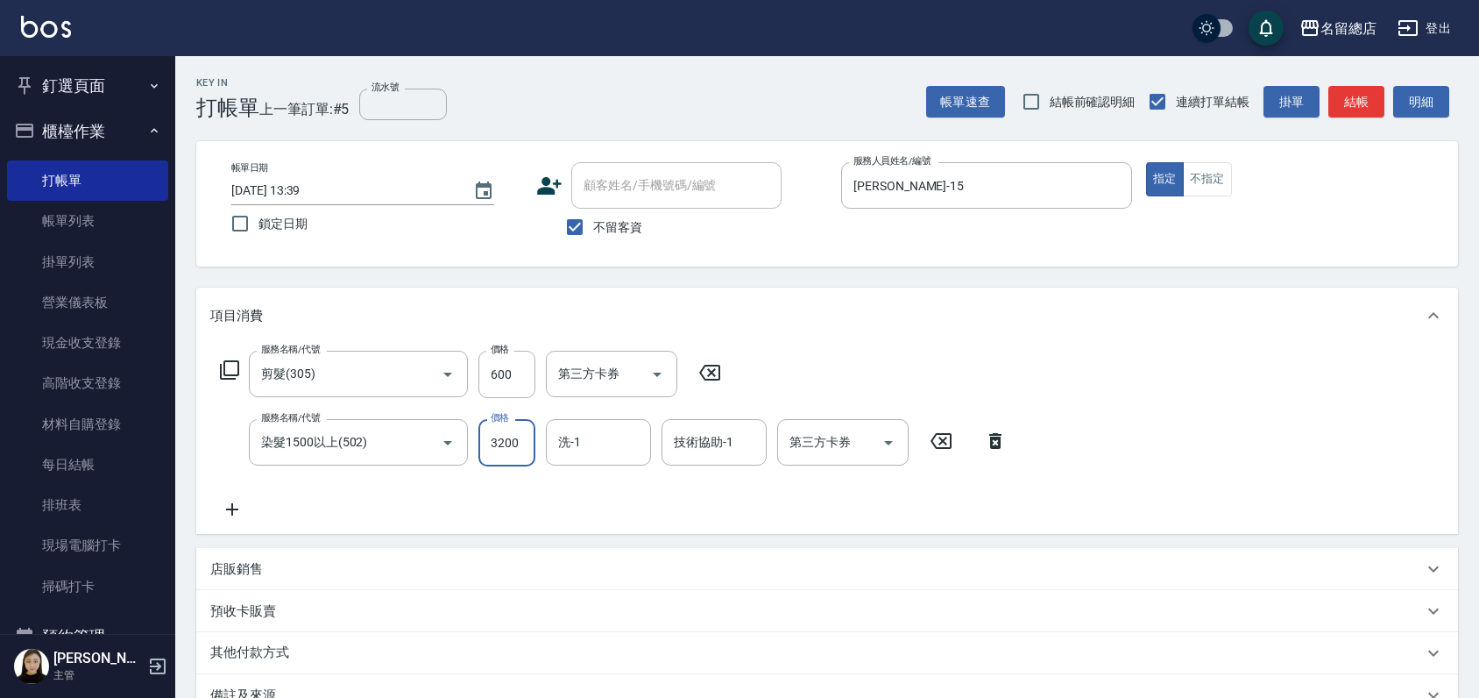
type input "3200"
type input "[PERSON_NAME]-36"
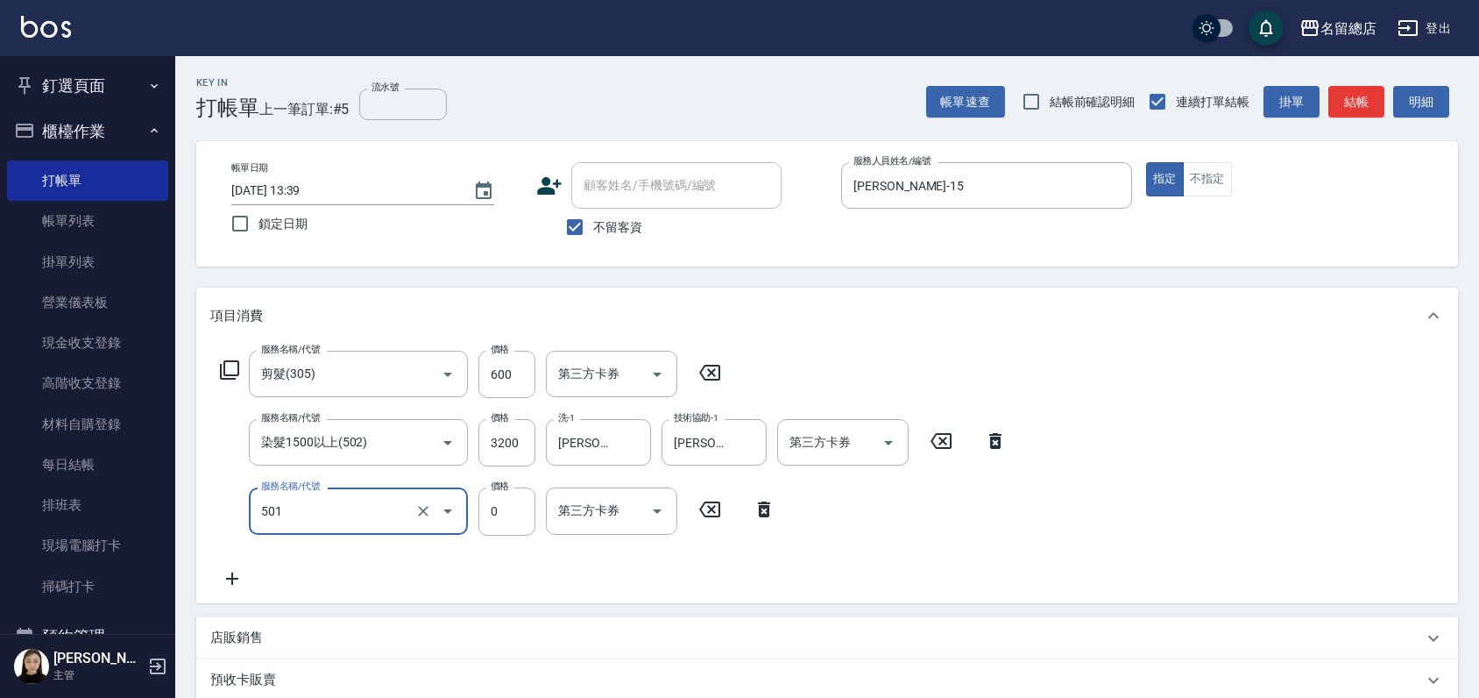
type input "2段蓋卡1300以上(501)"
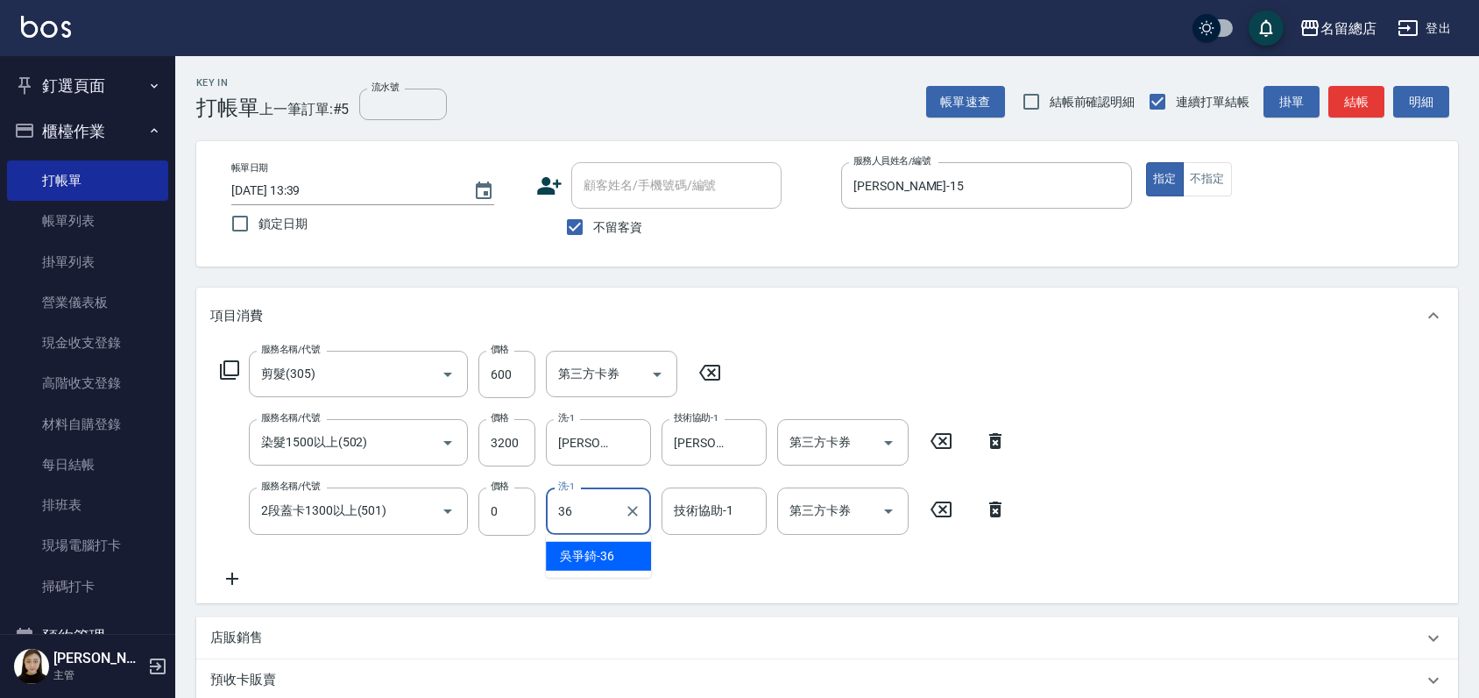
type input "[PERSON_NAME]-36"
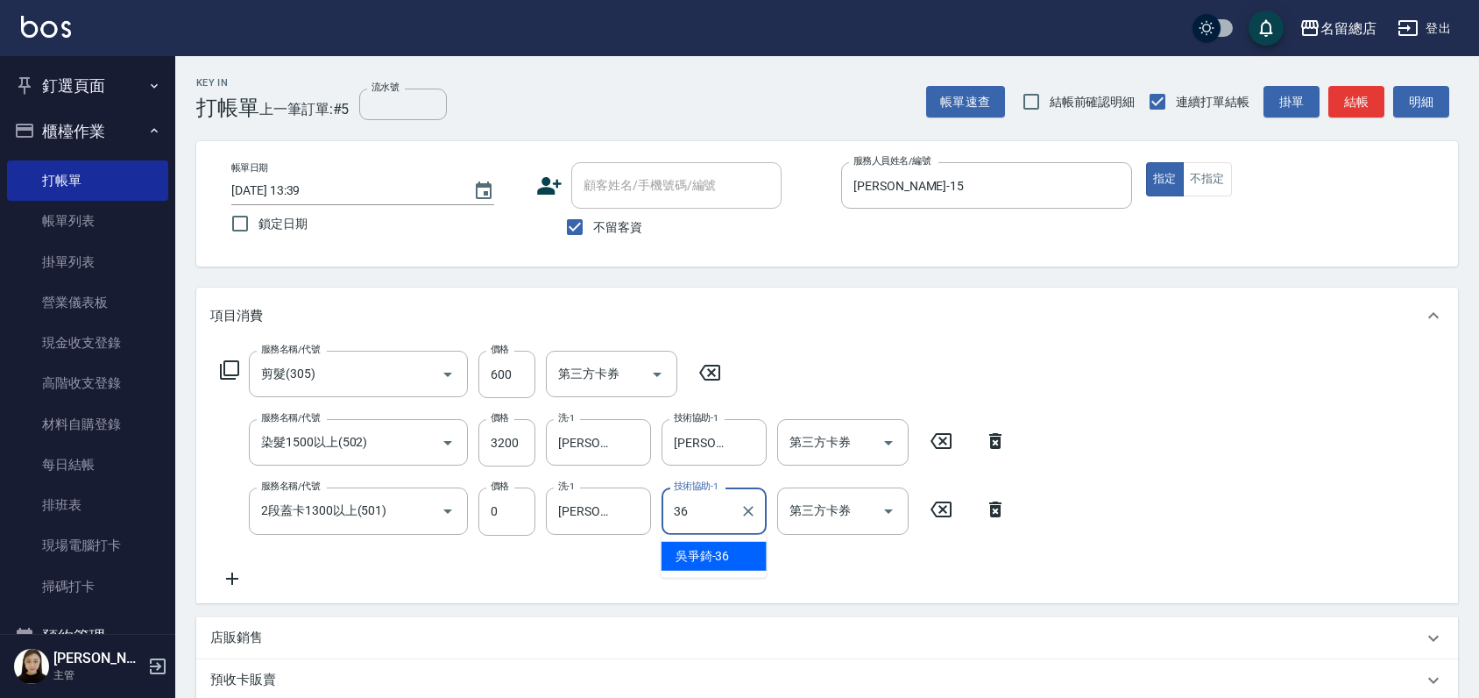
type input "[PERSON_NAME]-36"
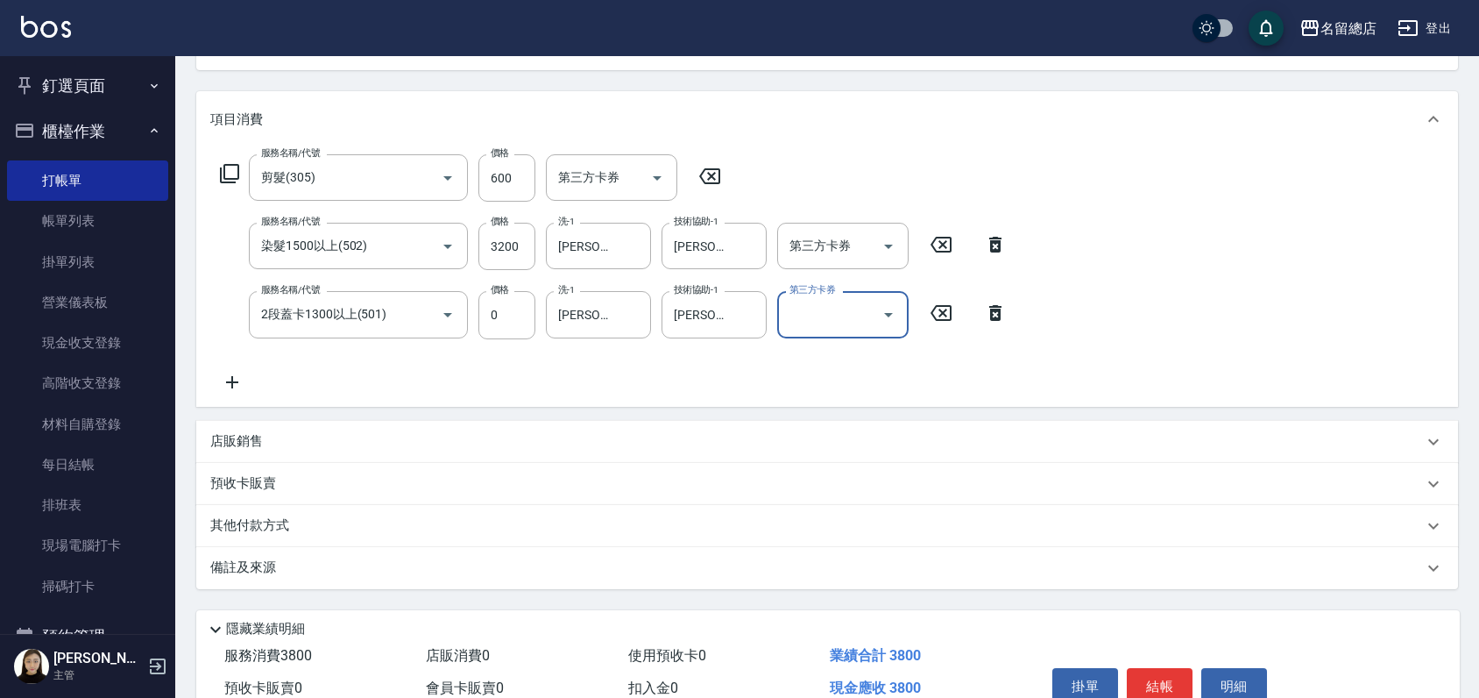
scroll to position [283, 0]
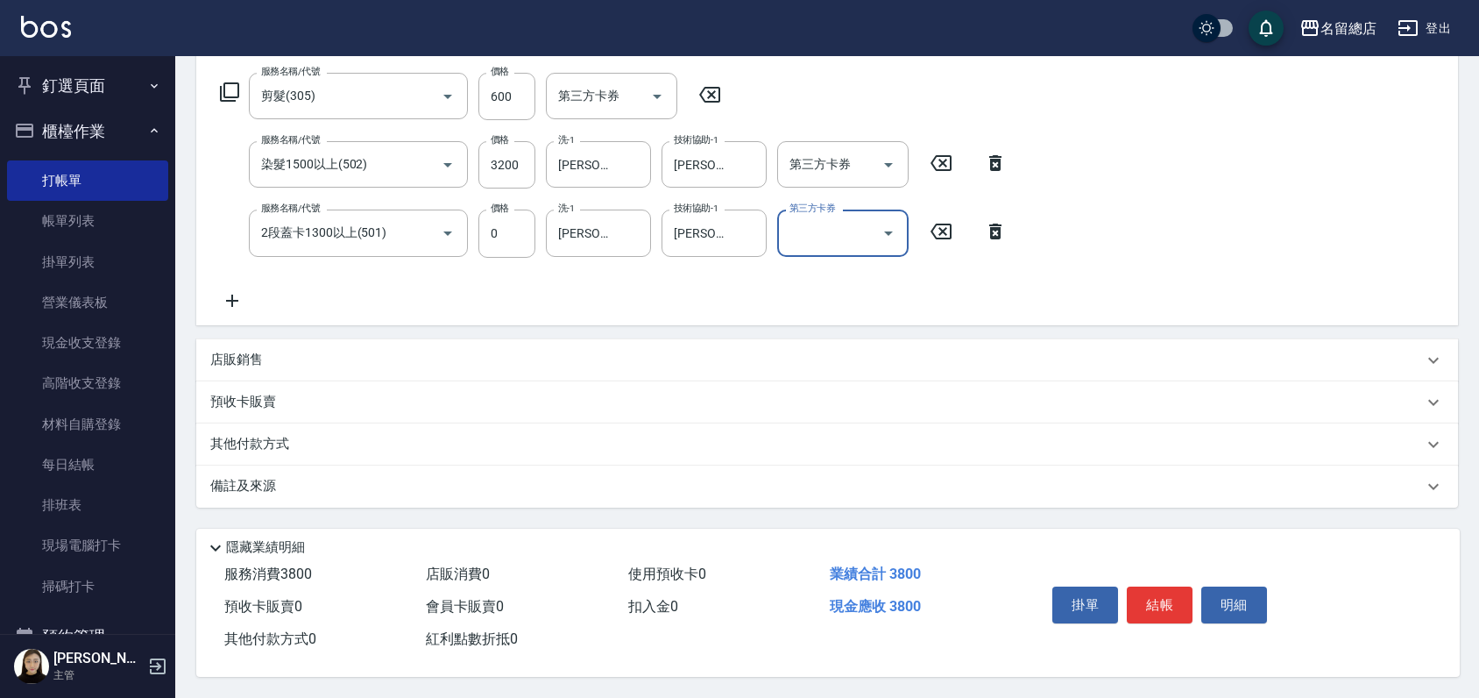
click at [231, 440] on p "其他付款方式" at bounding box center [254, 444] width 88 height 19
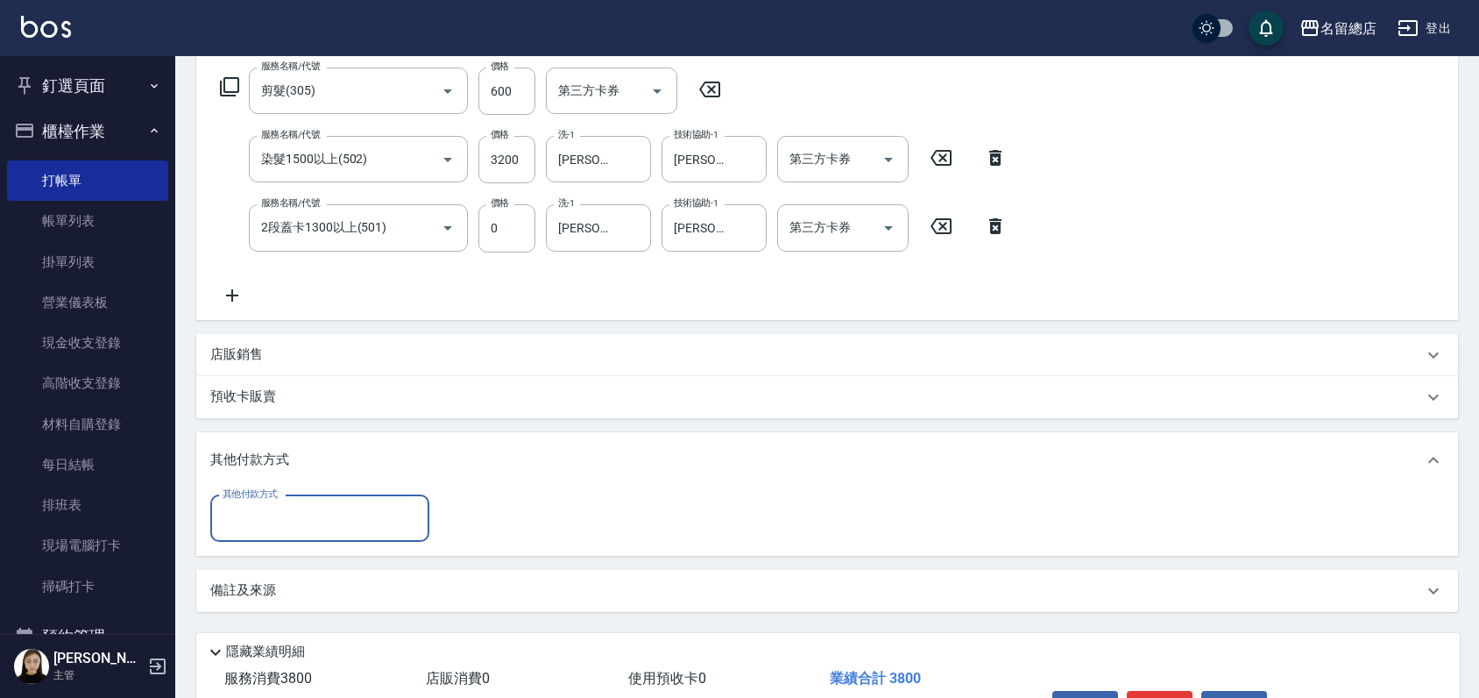
scroll to position [0, 0]
click at [239, 499] on div "其他付款方式 其他付款方式" at bounding box center [319, 518] width 219 height 46
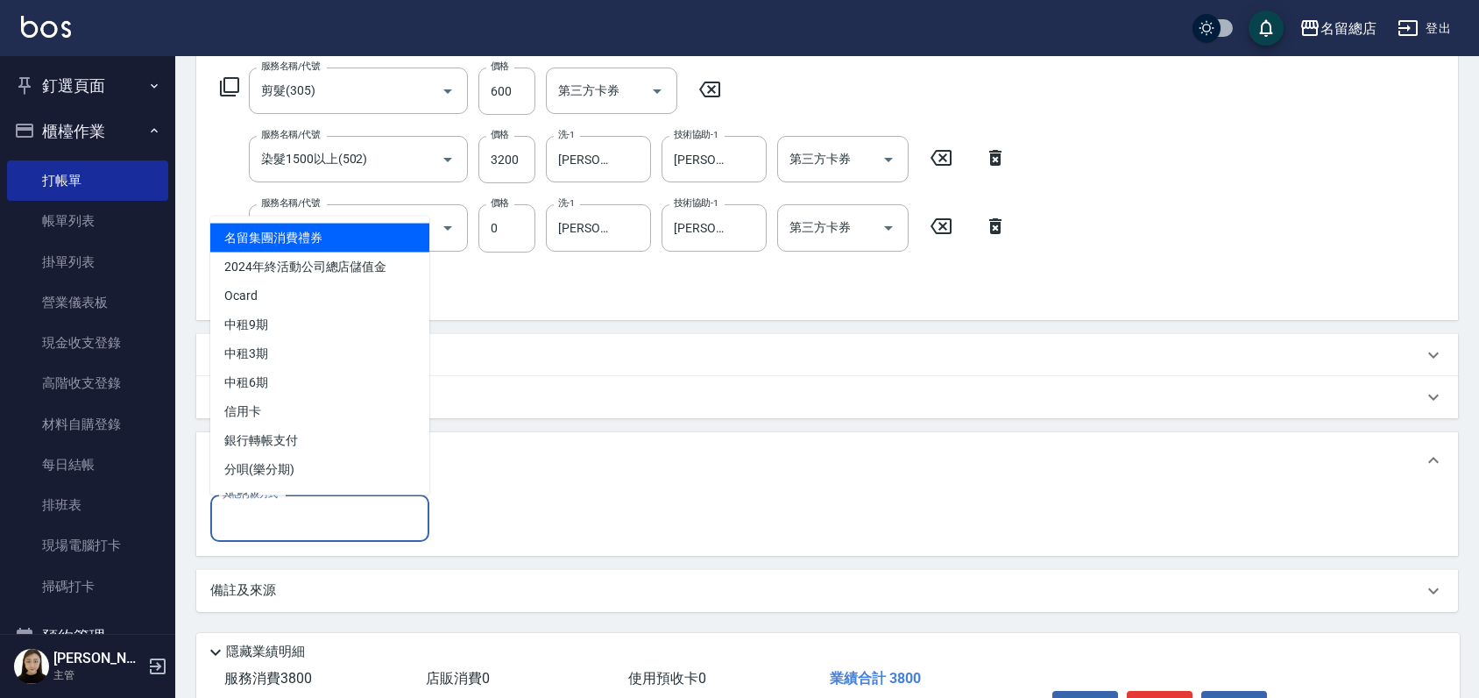
click at [236, 530] on input "其他付款方式" at bounding box center [319, 518] width 203 height 31
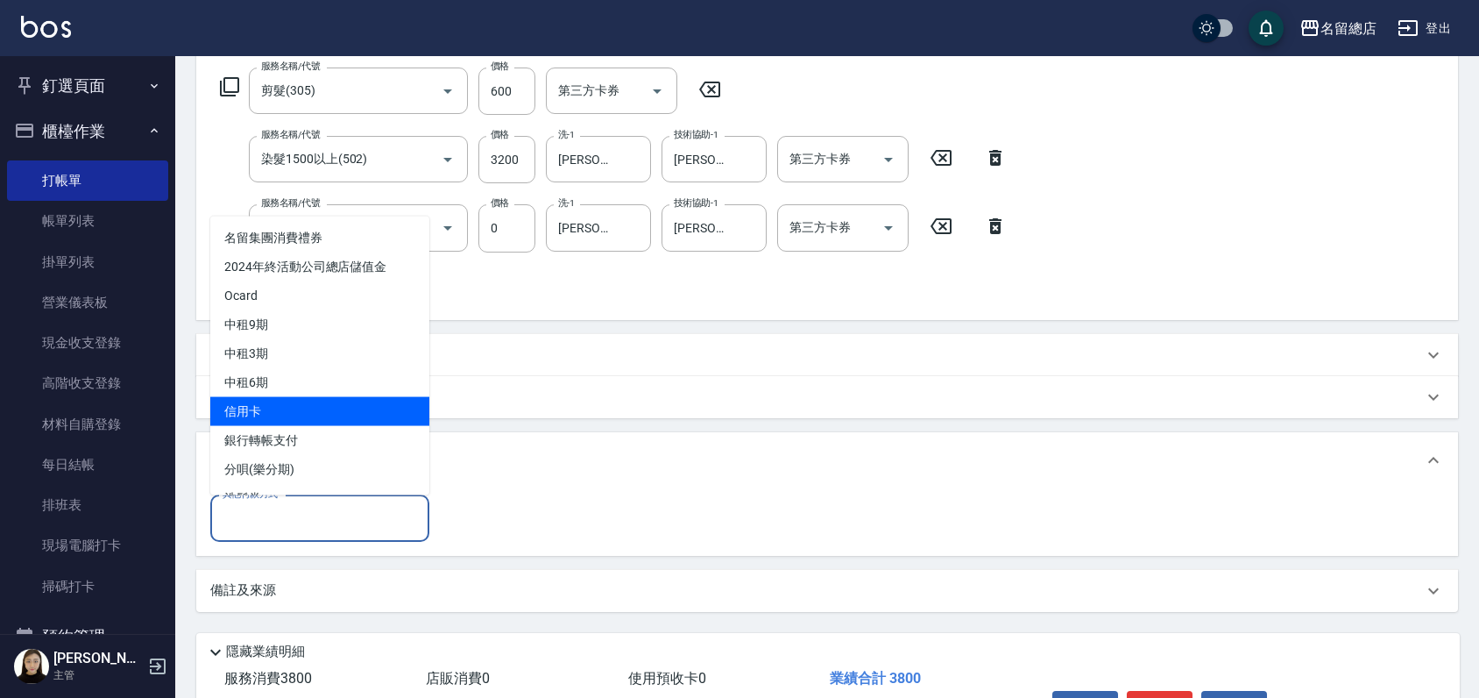
click at [266, 404] on span "信用卡" at bounding box center [319, 410] width 219 height 29
type input "信用卡"
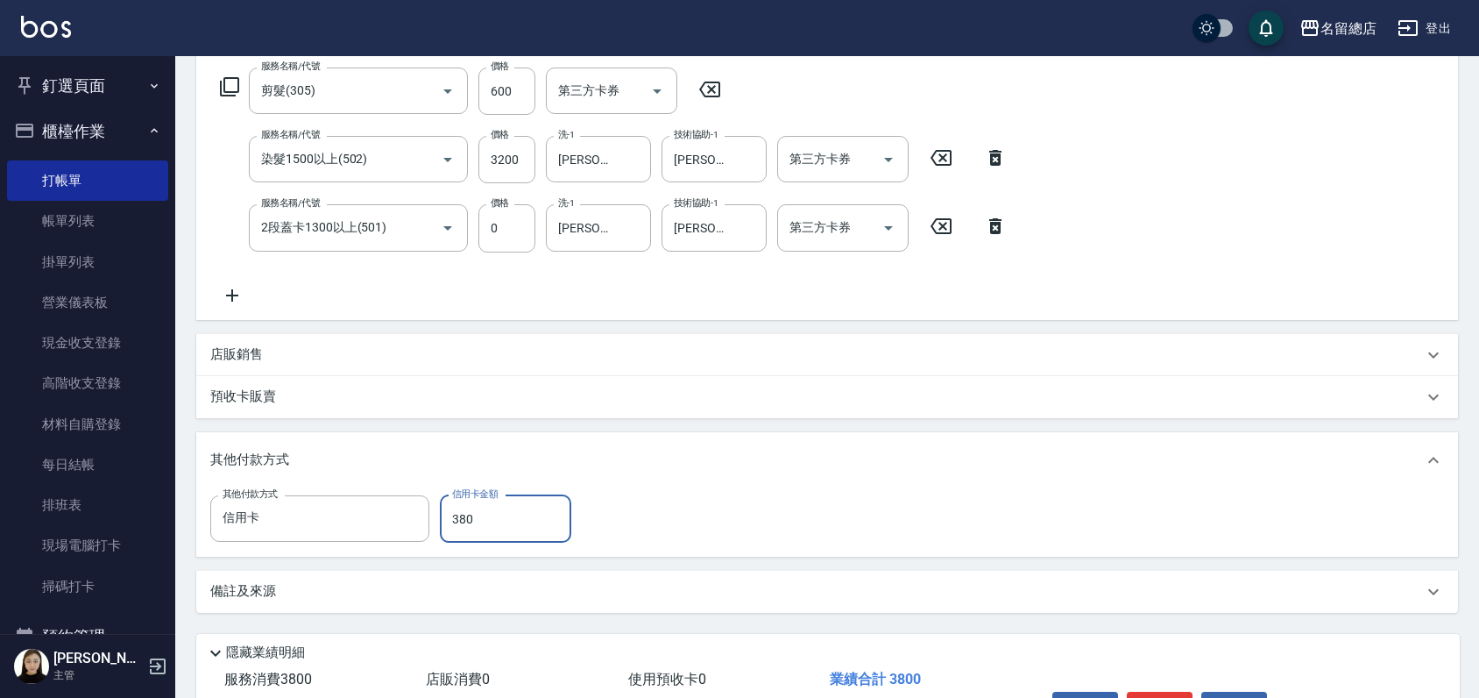
type input "3800"
type input "[DATE] 13:40"
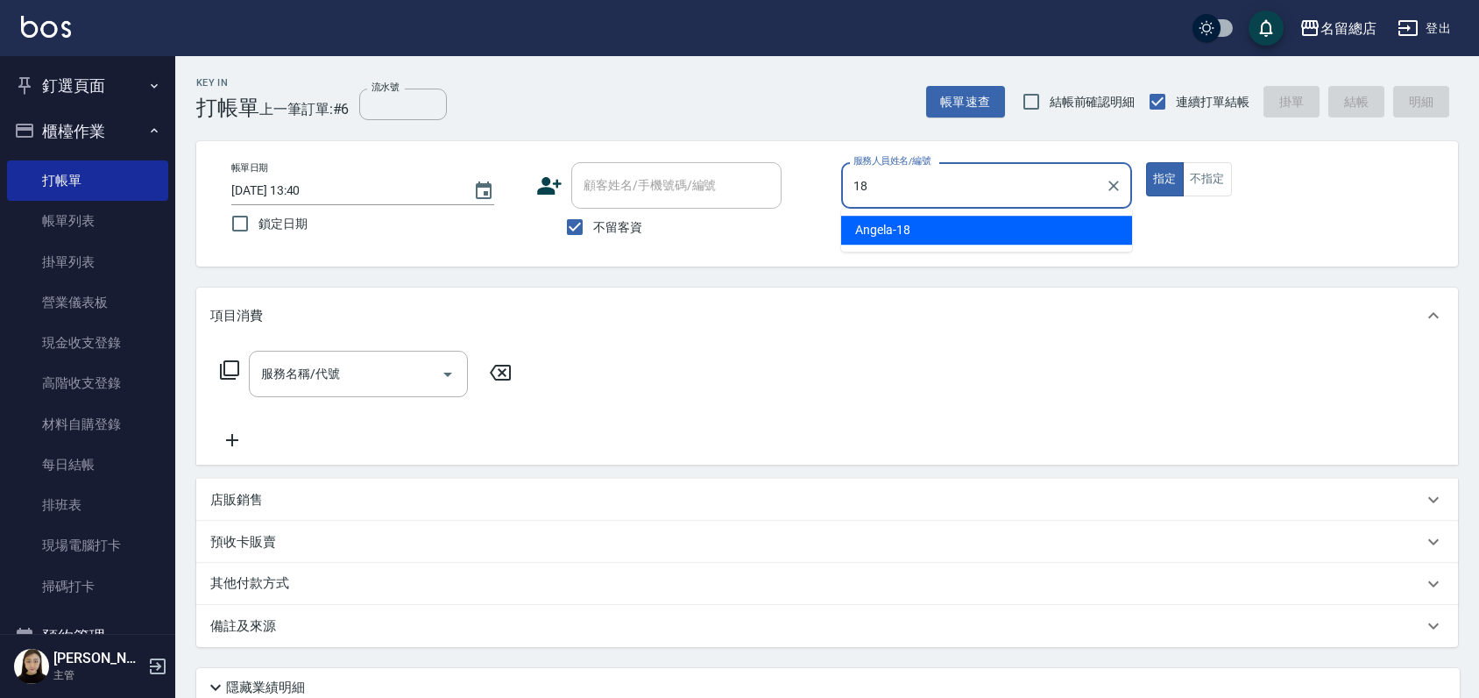
type input "[PERSON_NAME]-18"
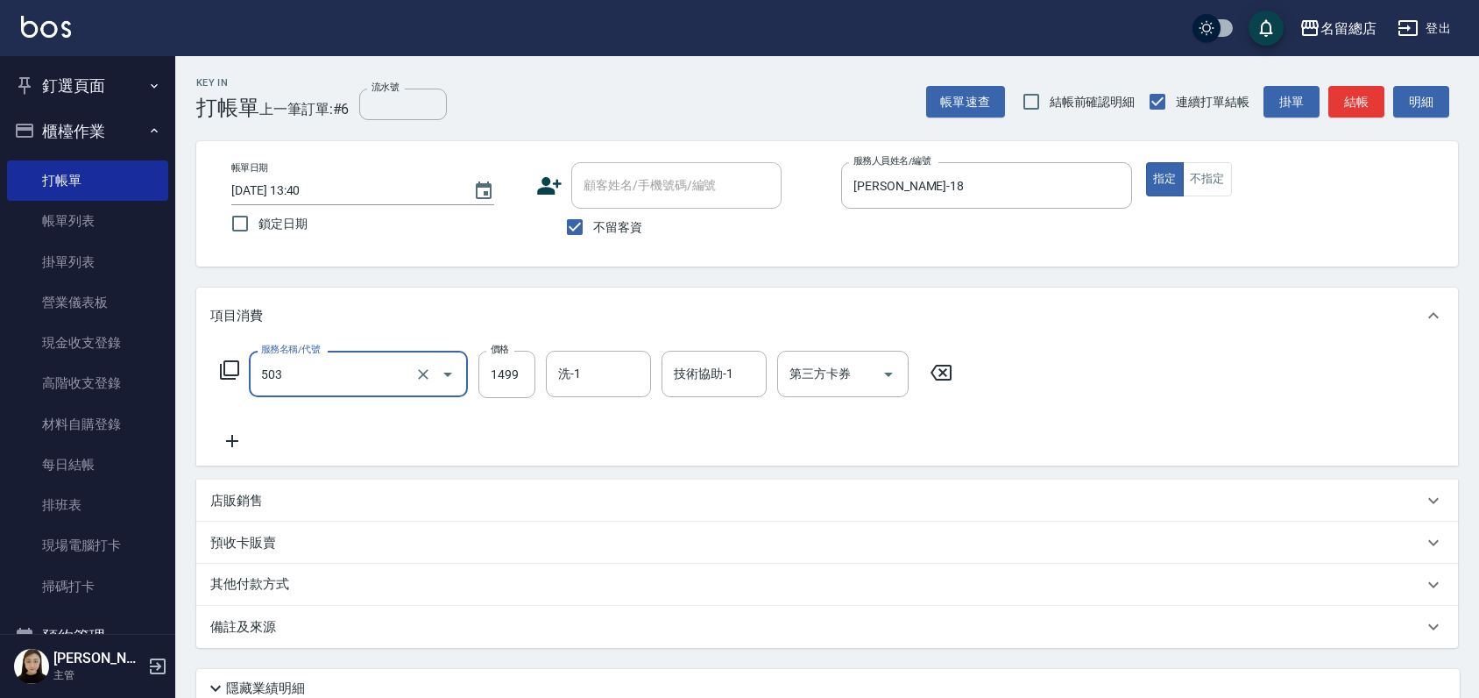
type input "染髮1000~1499(503)"
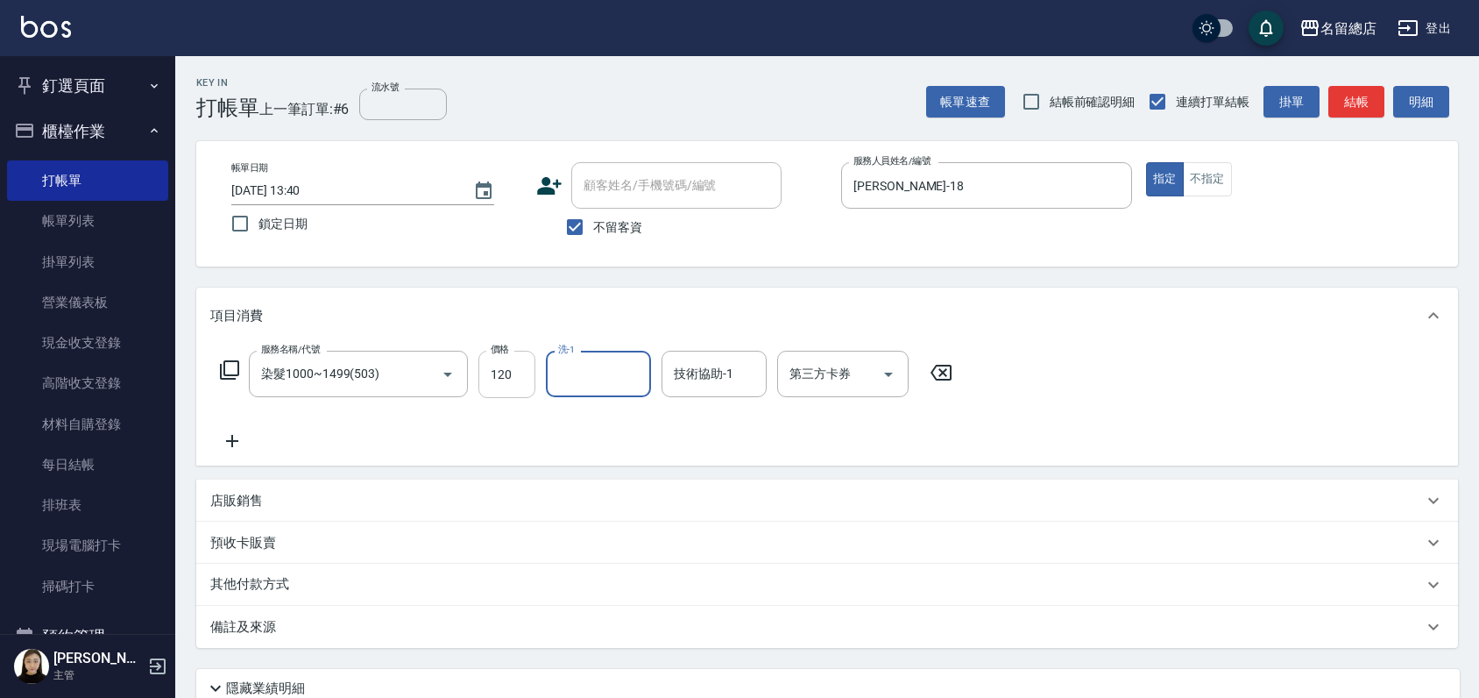
click at [503, 378] on input "120" at bounding box center [506, 374] width 57 height 47
type input "1200"
type input "3"
type input "[PERSON_NAME]-66"
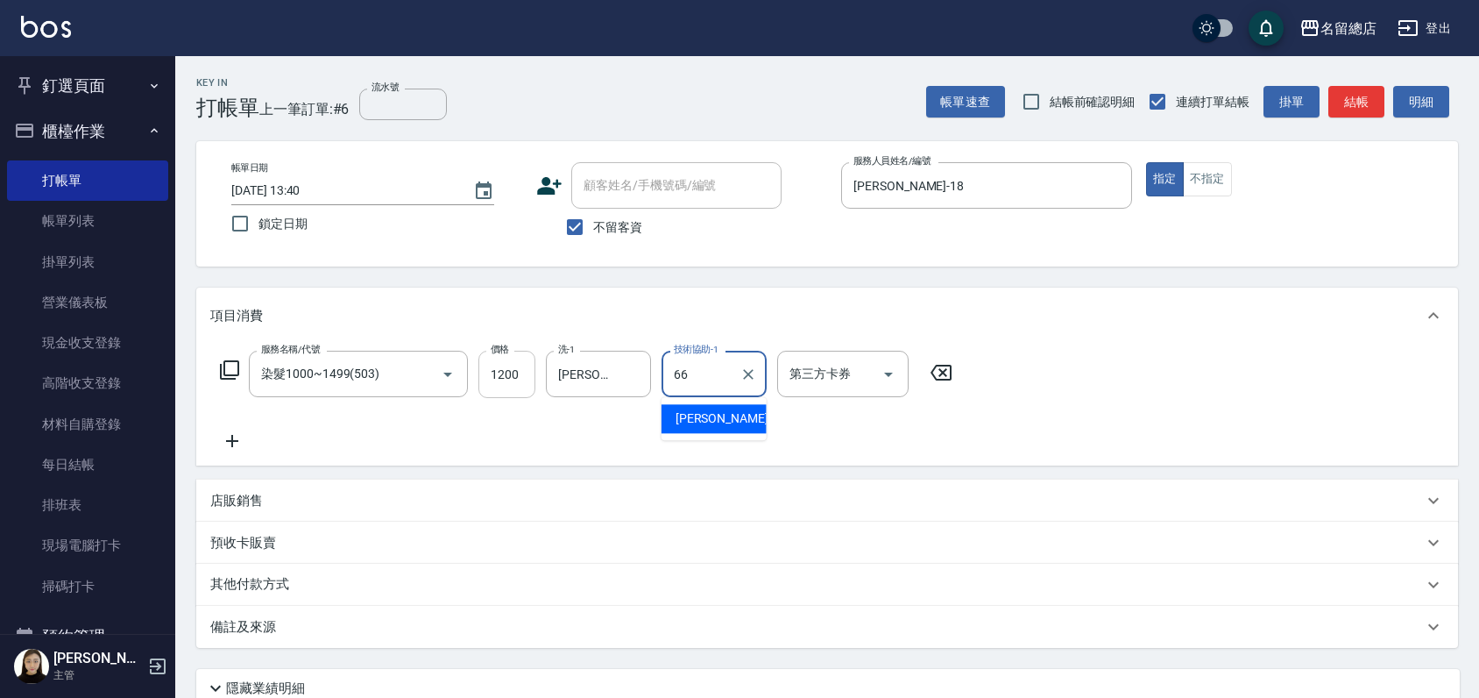
type input "[PERSON_NAME]-66"
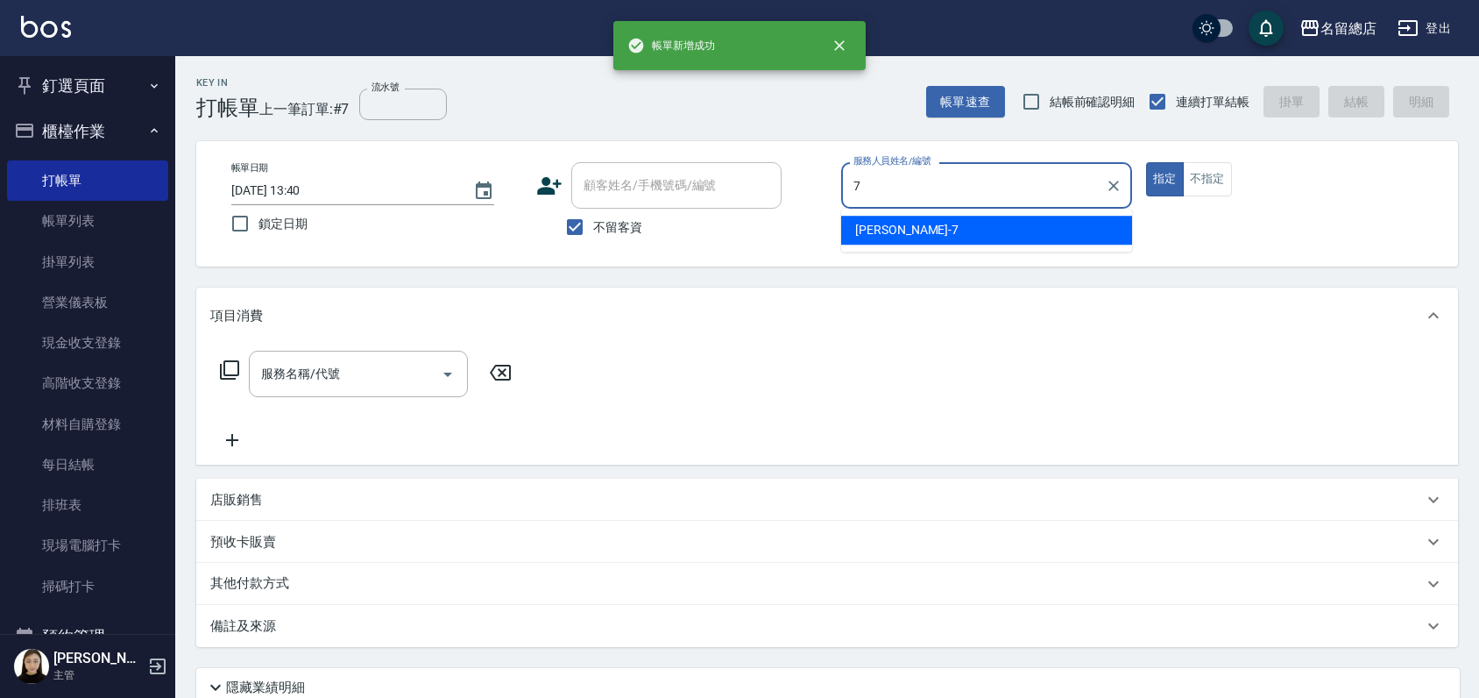
type input "Mick-7"
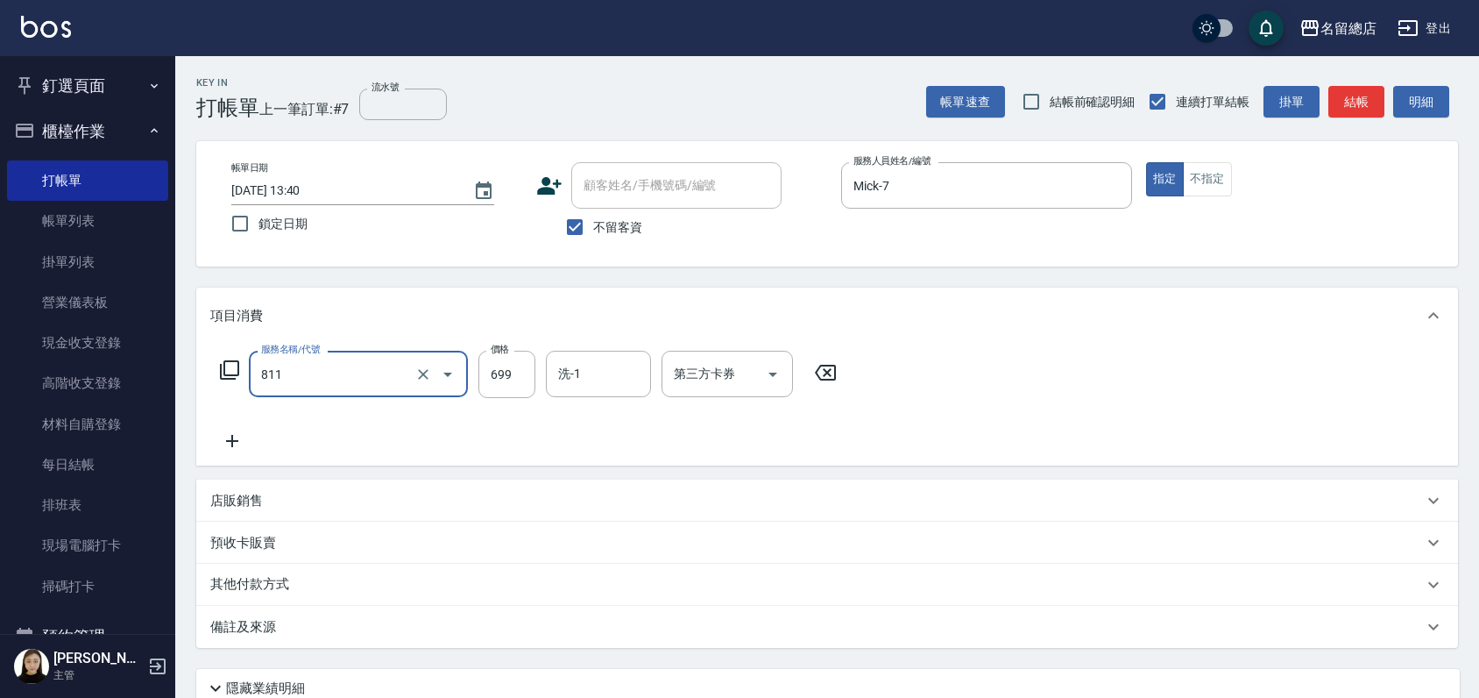
type input "洗+剪(811)"
type input "700"
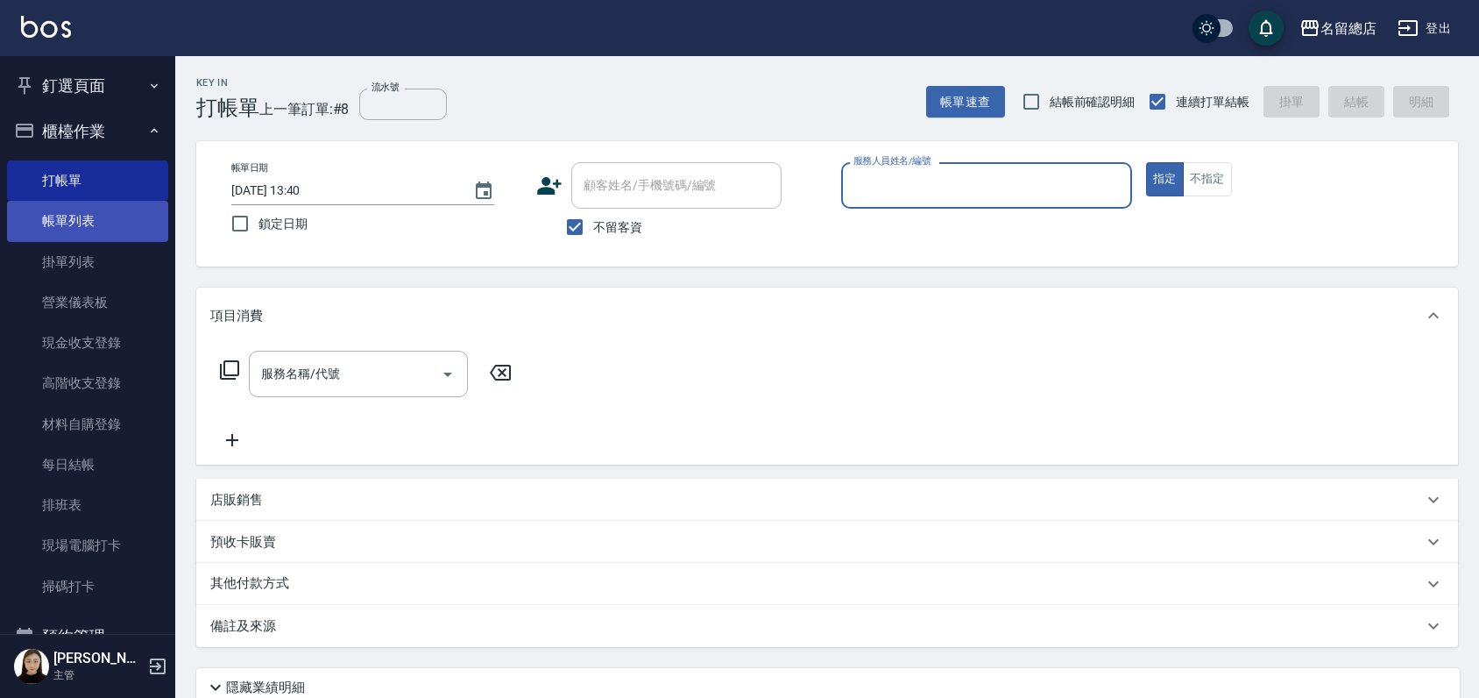
click at [110, 203] on link "帳單列表" at bounding box center [87, 221] width 161 height 40
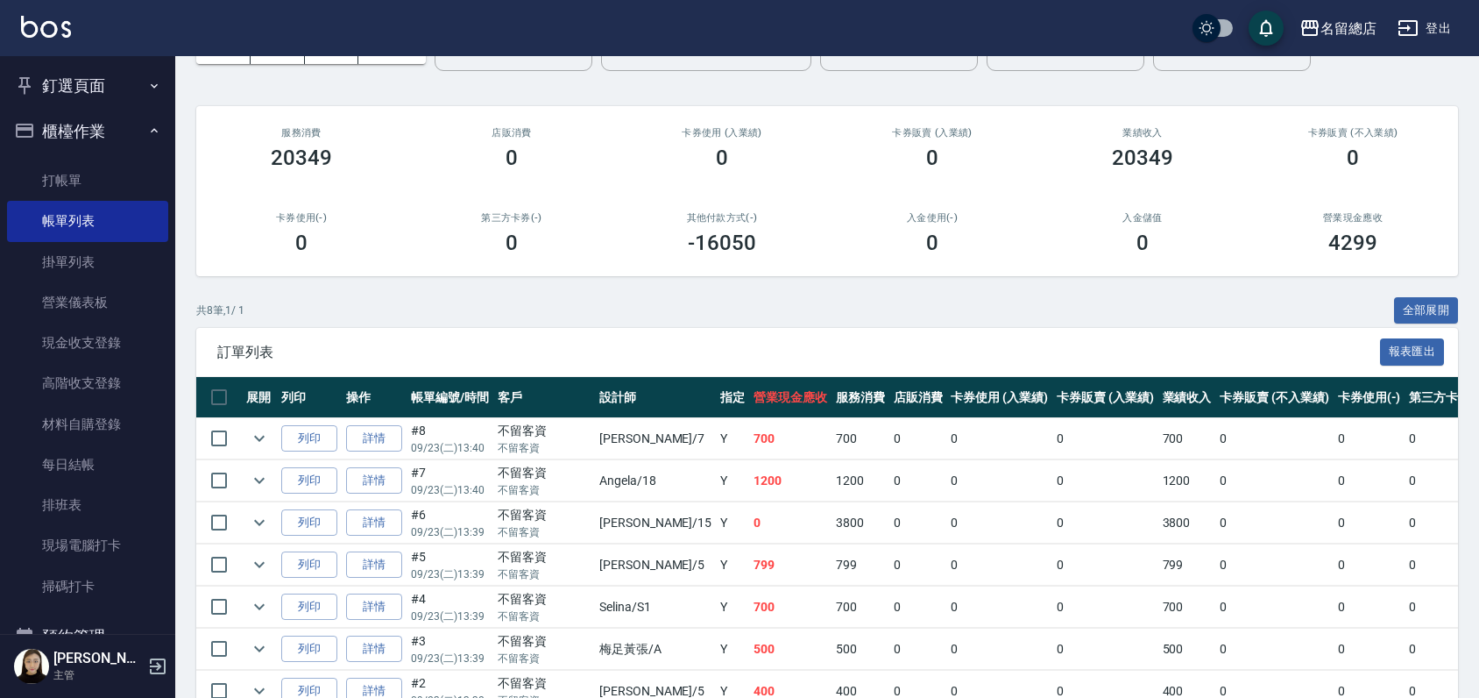
scroll to position [248, 0]
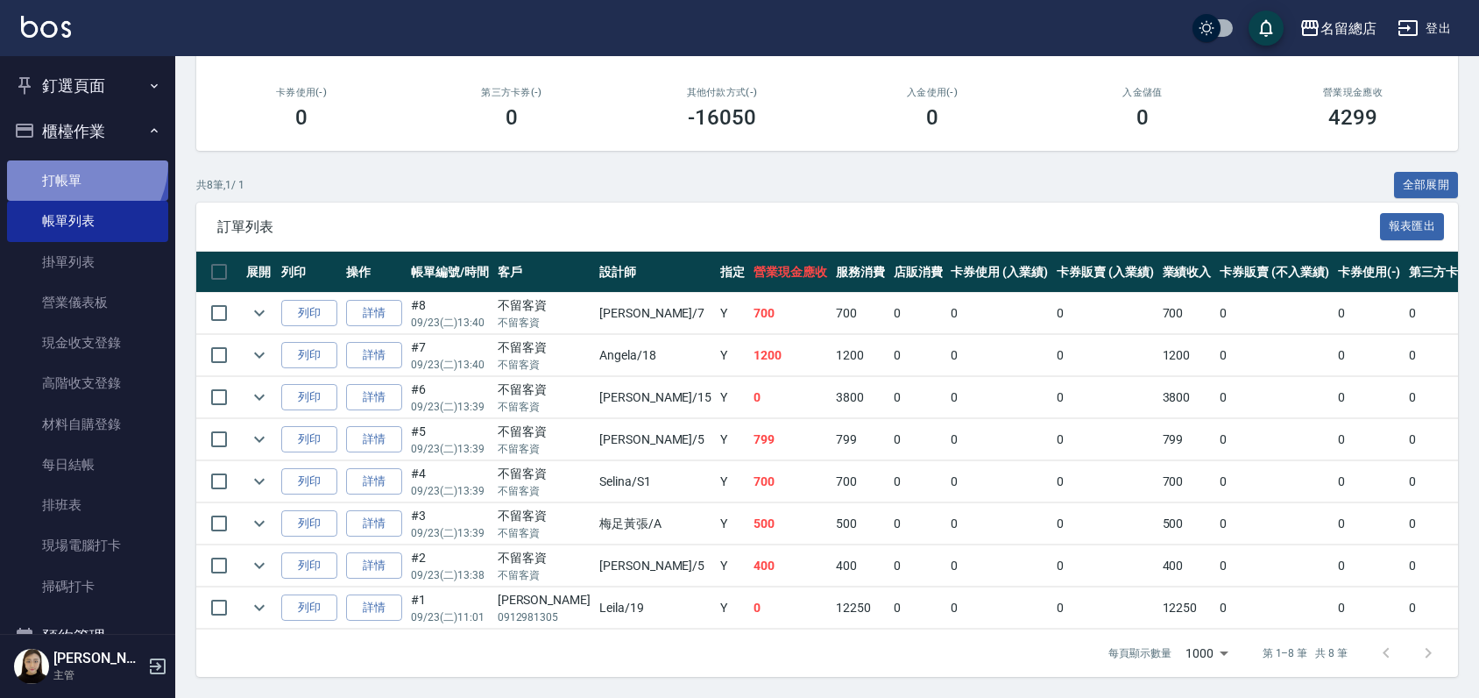
click at [74, 163] on link "打帳單" at bounding box center [87, 180] width 161 height 40
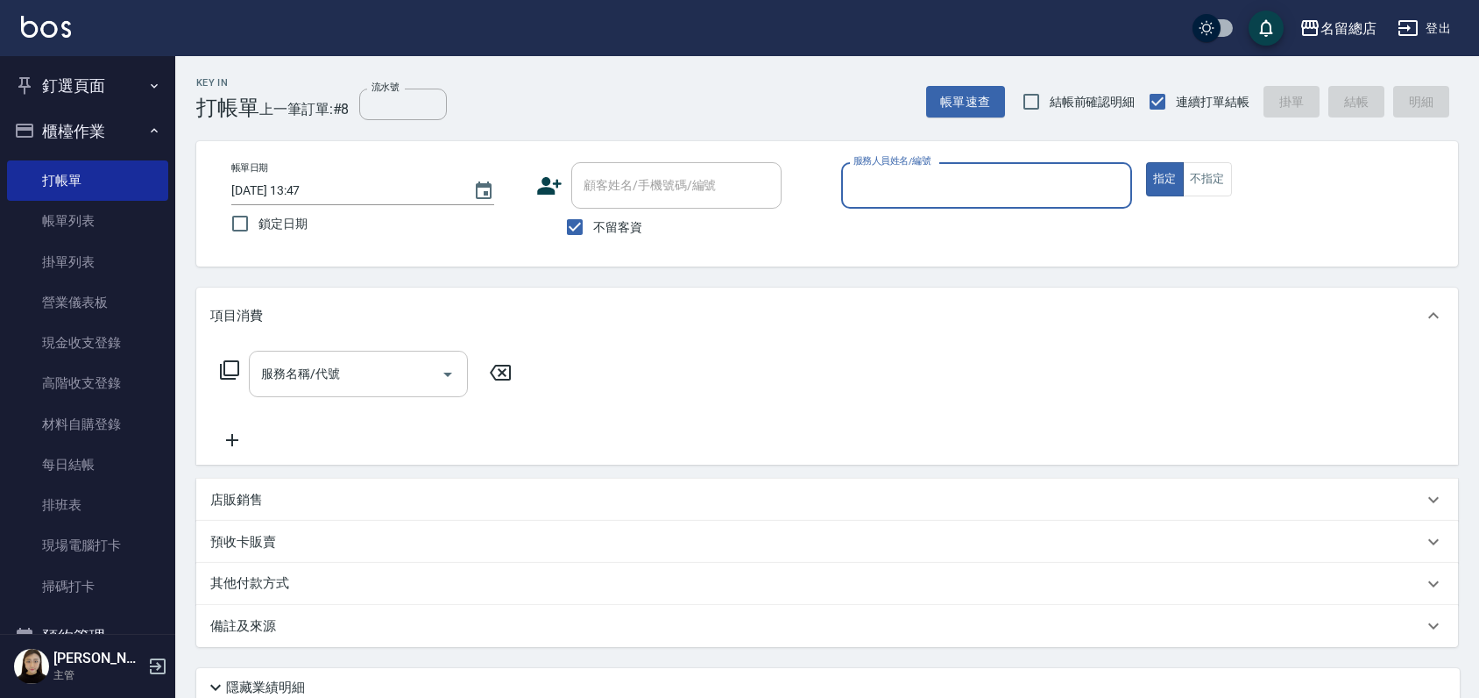
click at [296, 367] on input "服務名稱/代號" at bounding box center [345, 373] width 177 height 31
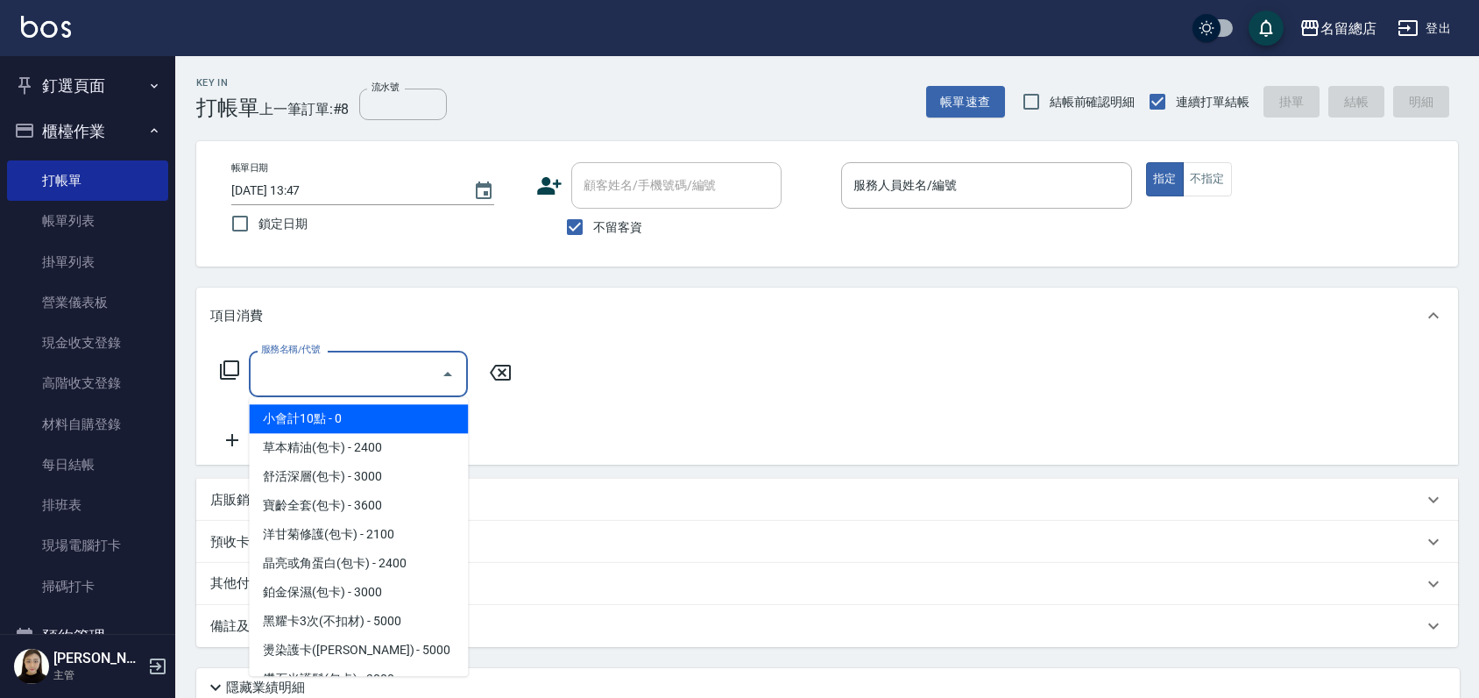
type input "g"
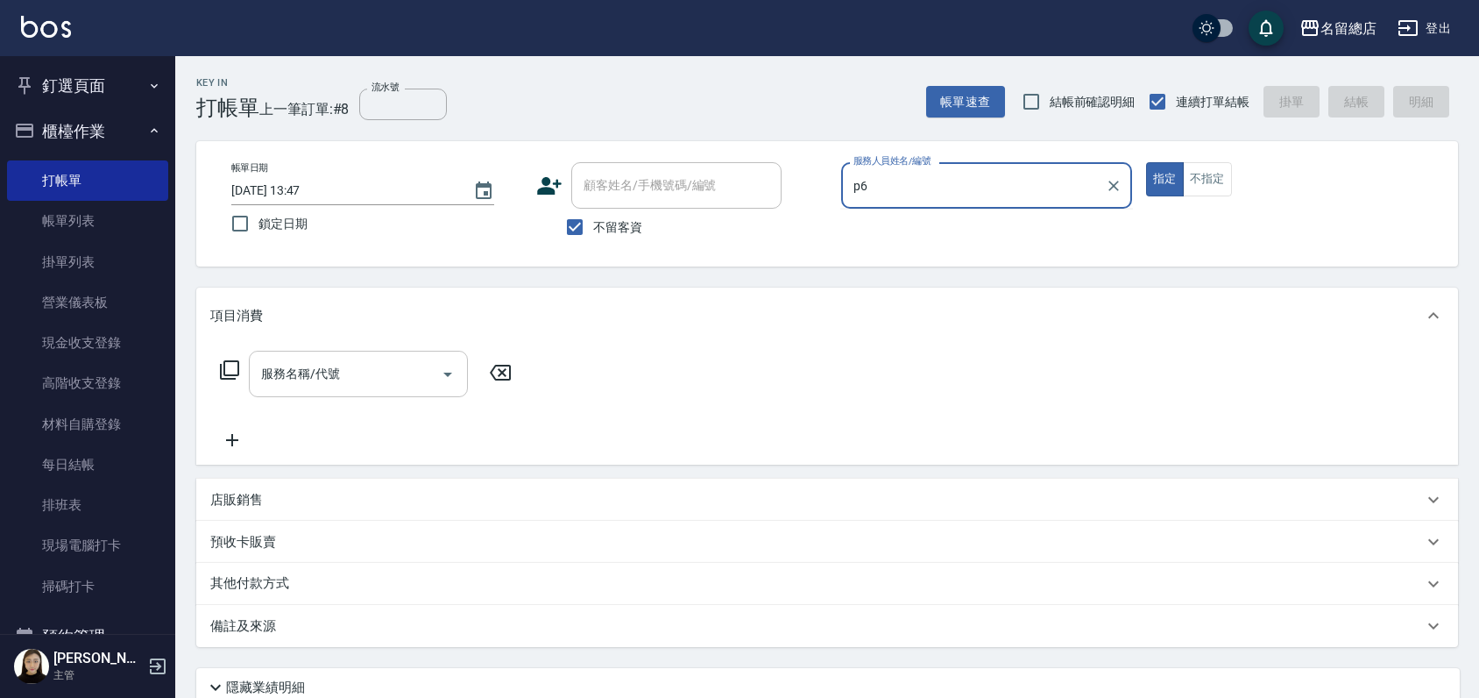
type input "p6"
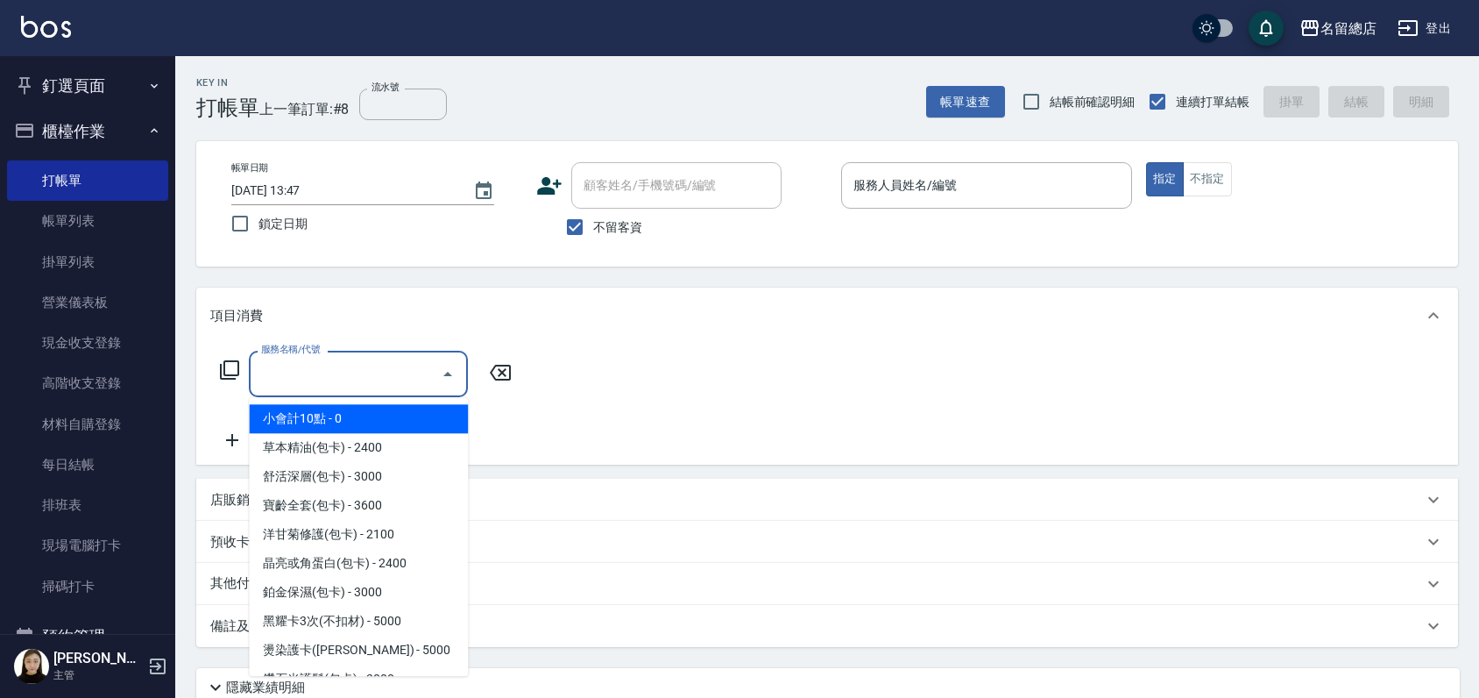
click at [279, 380] on input "服務名稱/代號" at bounding box center [345, 373] width 177 height 31
type input "g"
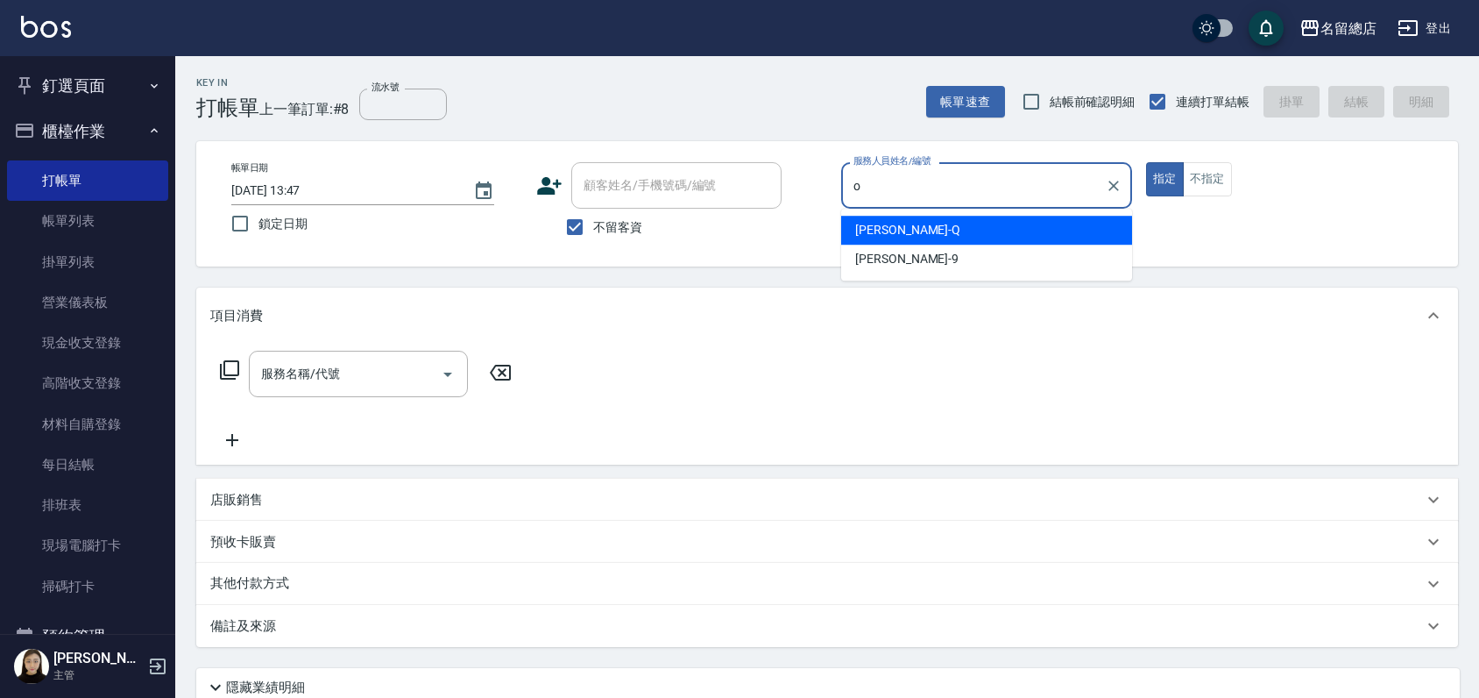
type input "o"
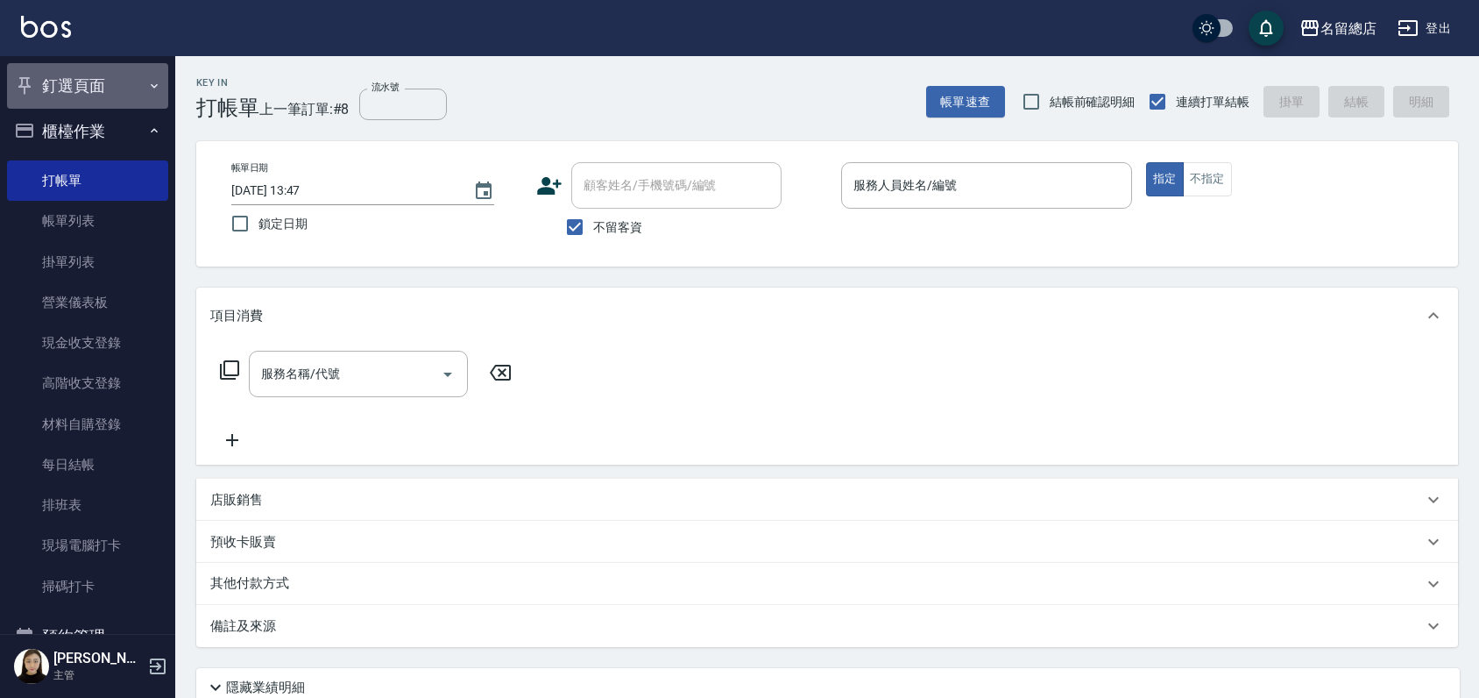
click at [89, 89] on button "釘選頁面" at bounding box center [87, 86] width 161 height 46
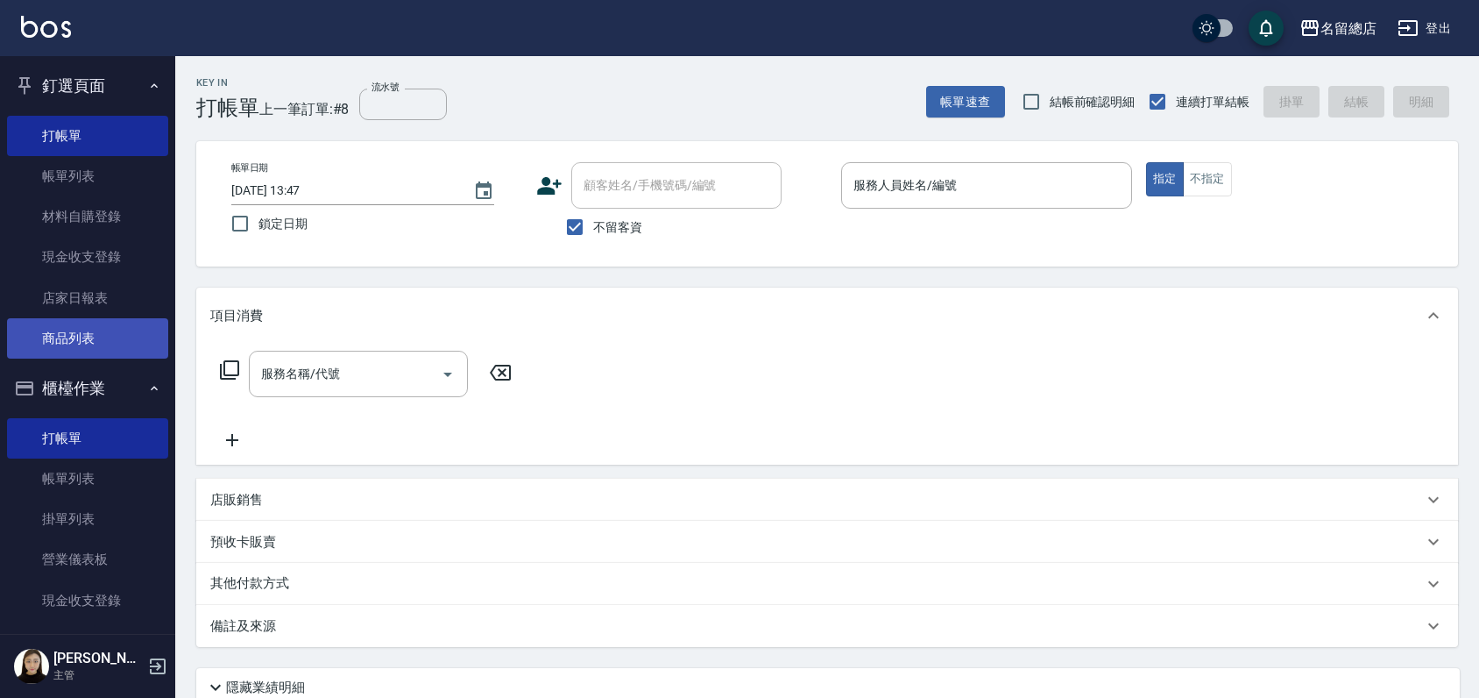
click at [67, 343] on link "商品列表" at bounding box center [87, 338] width 161 height 40
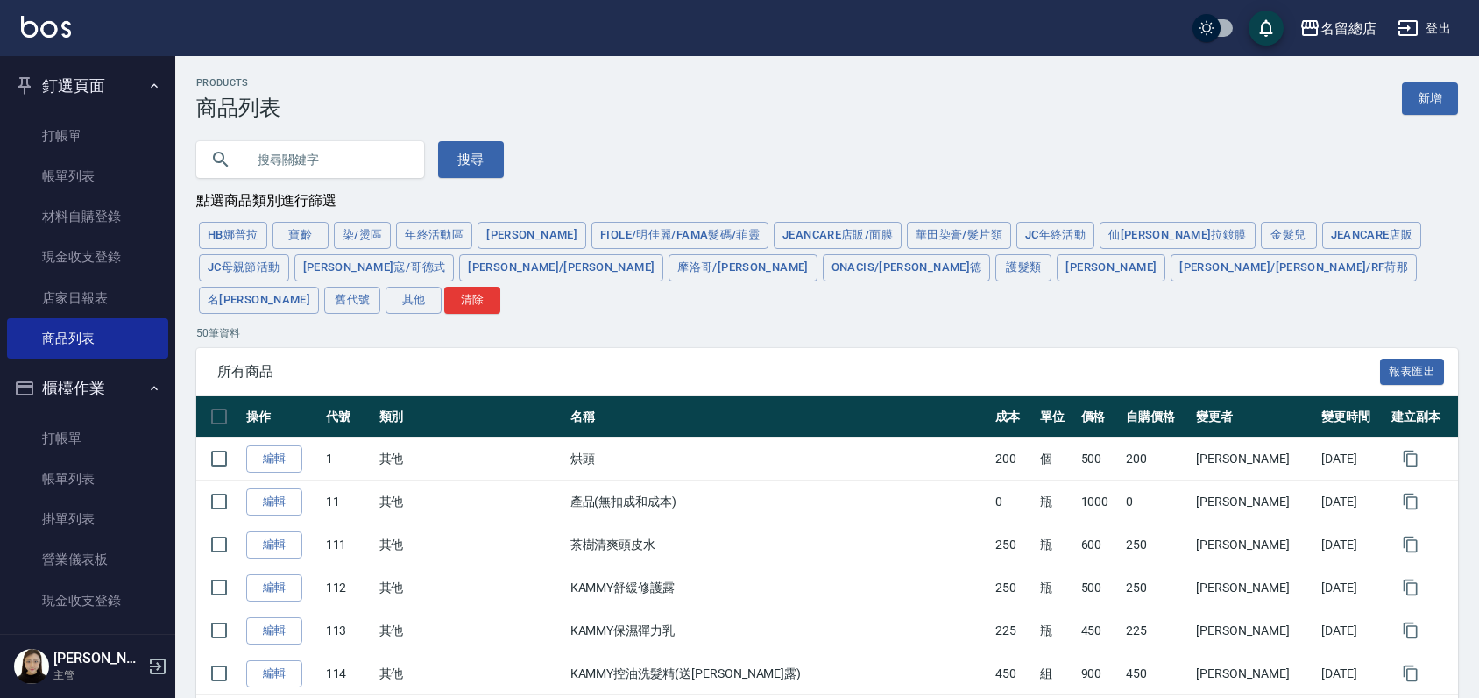
click at [283, 164] on input "text" at bounding box center [327, 159] width 165 height 47
type input "g"
type input "神仙"
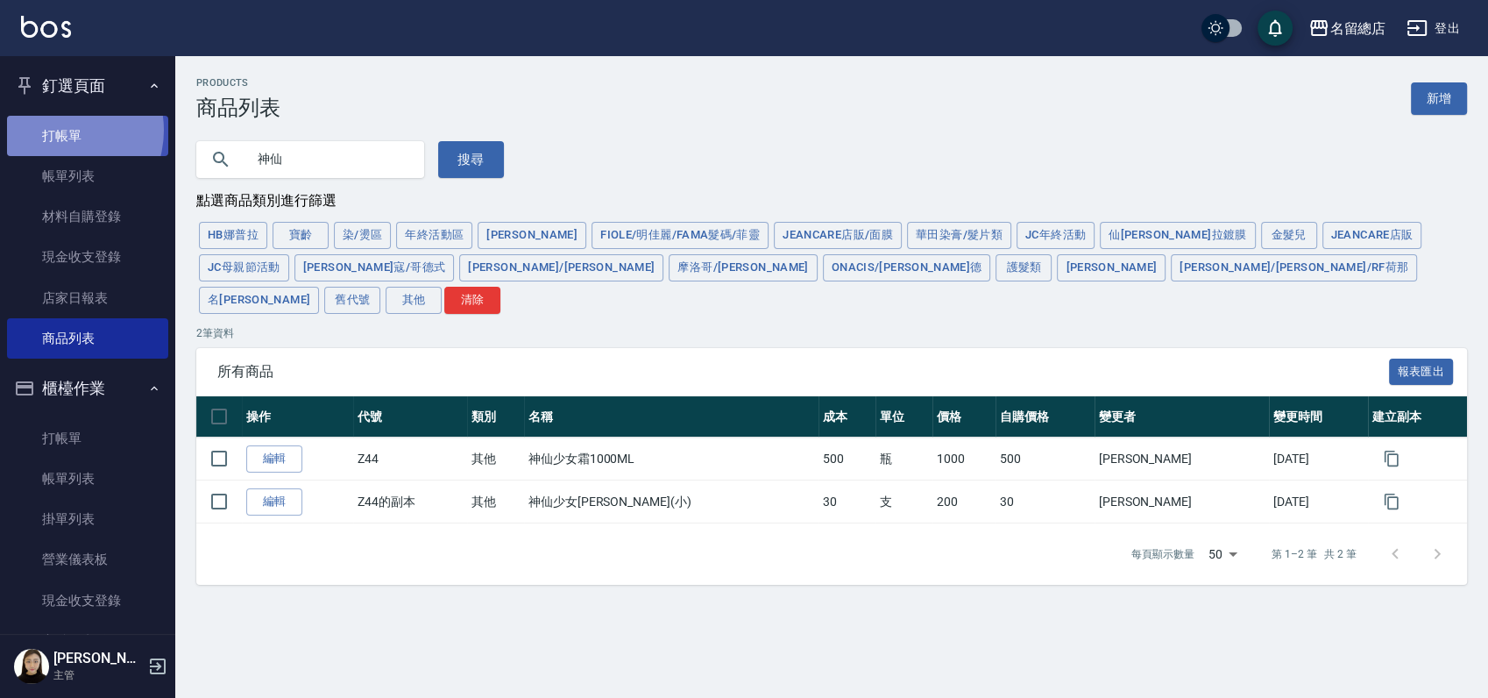
click at [58, 130] on link "打帳單" at bounding box center [87, 136] width 161 height 40
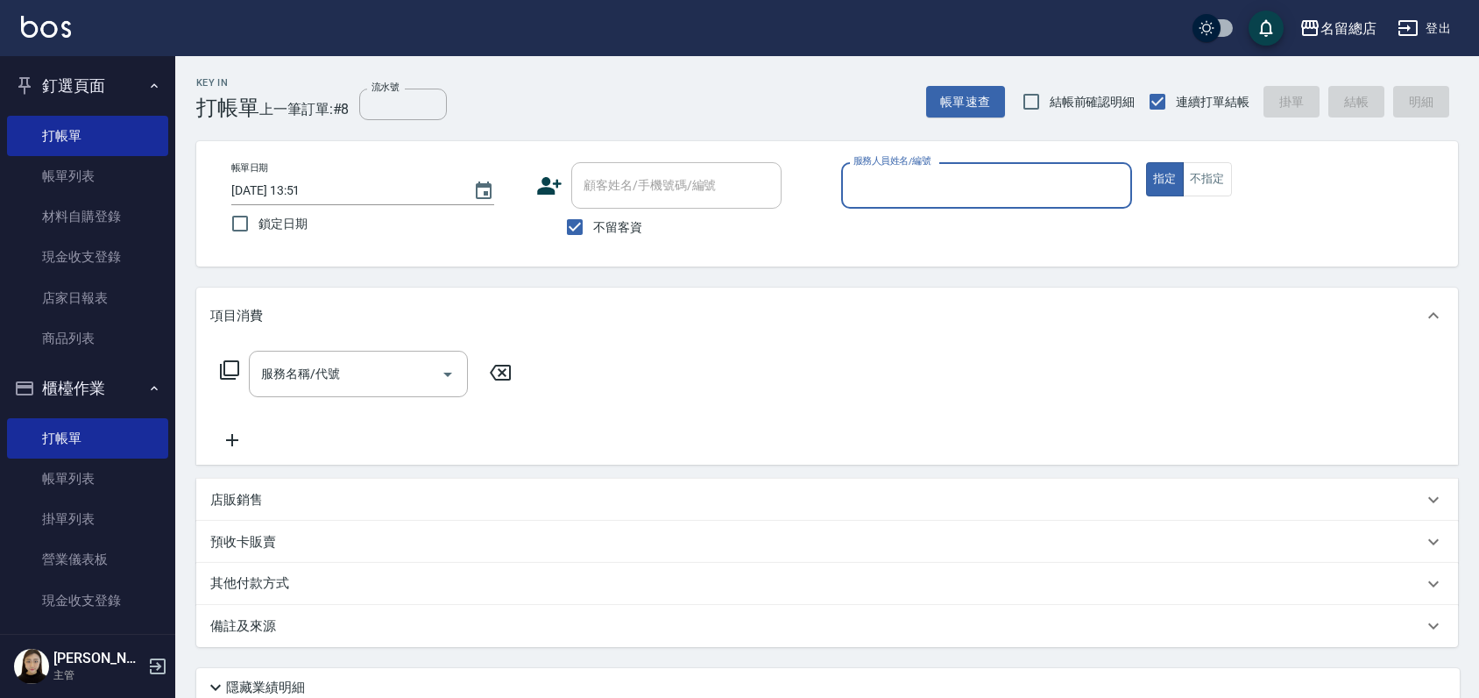
drag, startPoint x: 92, startPoint y: 328, endPoint x: 22, endPoint y: 365, distance: 79.2
click at [92, 326] on link "商品列表" at bounding box center [87, 338] width 161 height 40
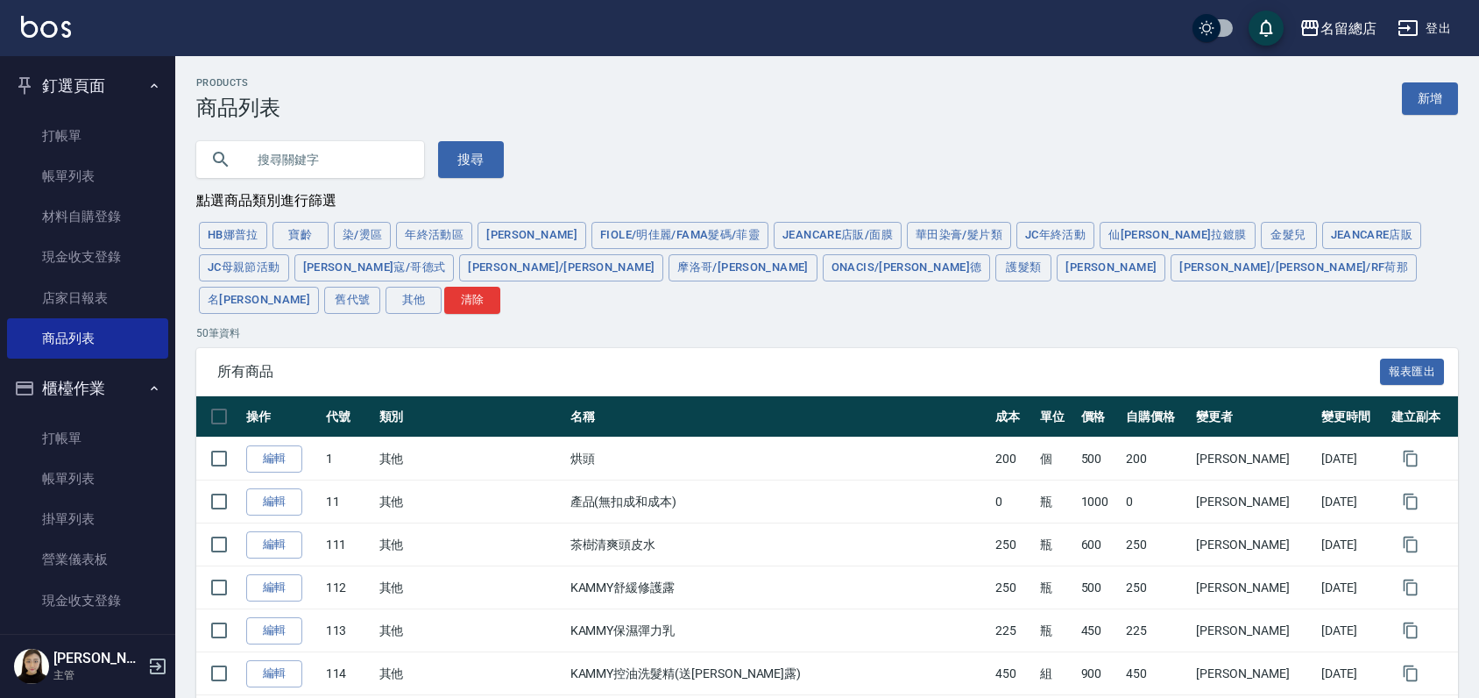
drag, startPoint x: 320, startPoint y: 163, endPoint x: 321, endPoint y: 145, distance: 17.5
click at [320, 151] on input "text" at bounding box center [327, 159] width 165 height 47
click at [321, 145] on input "text" at bounding box center [327, 159] width 165 height 47
type input "神仙"
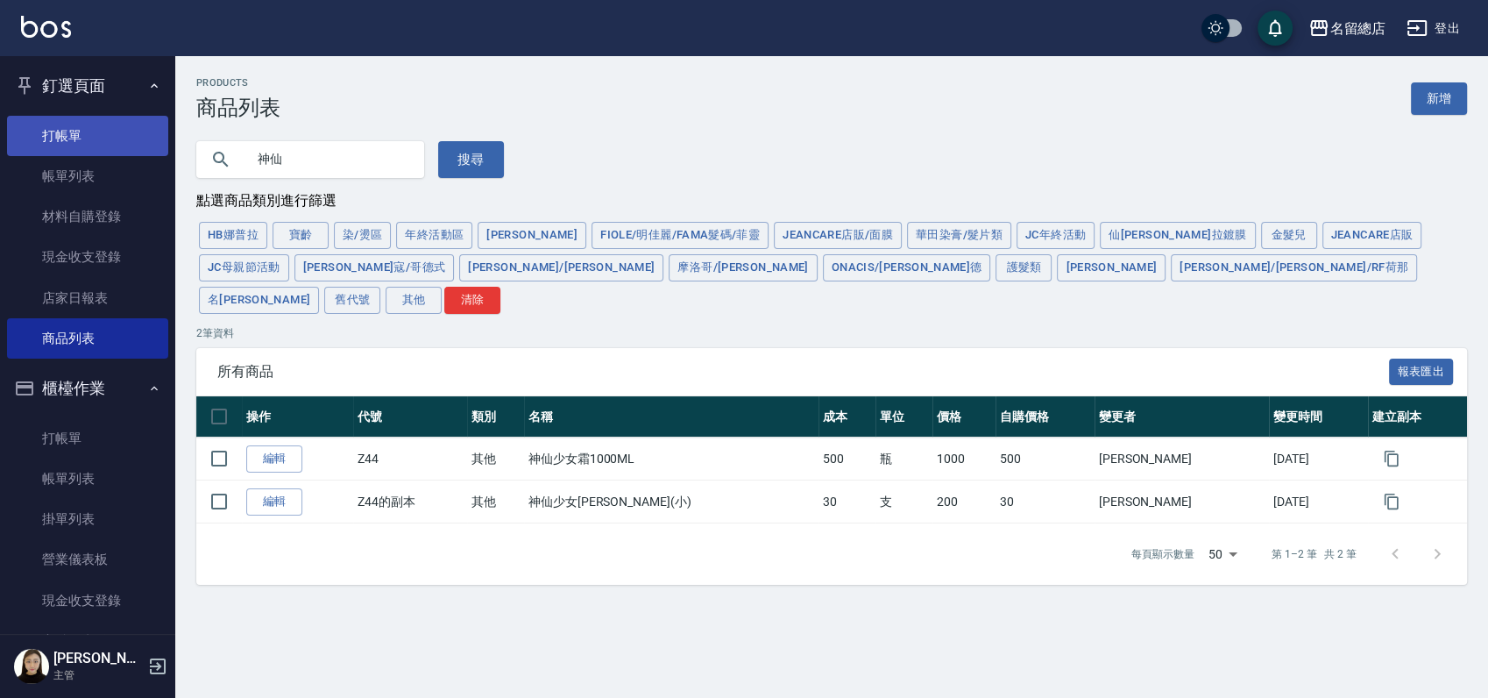
click at [58, 124] on link "打帳單" at bounding box center [87, 136] width 161 height 40
